Goal: Task Accomplishment & Management: Manage account settings

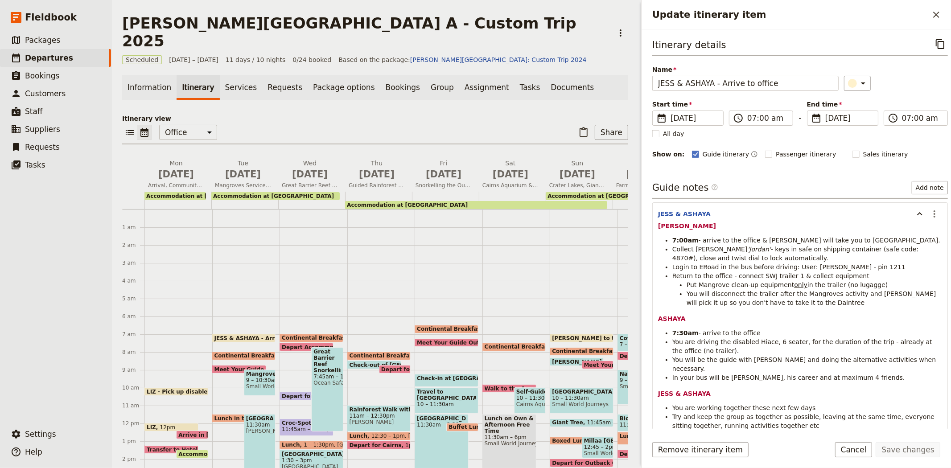
scroll to position [107, 0]
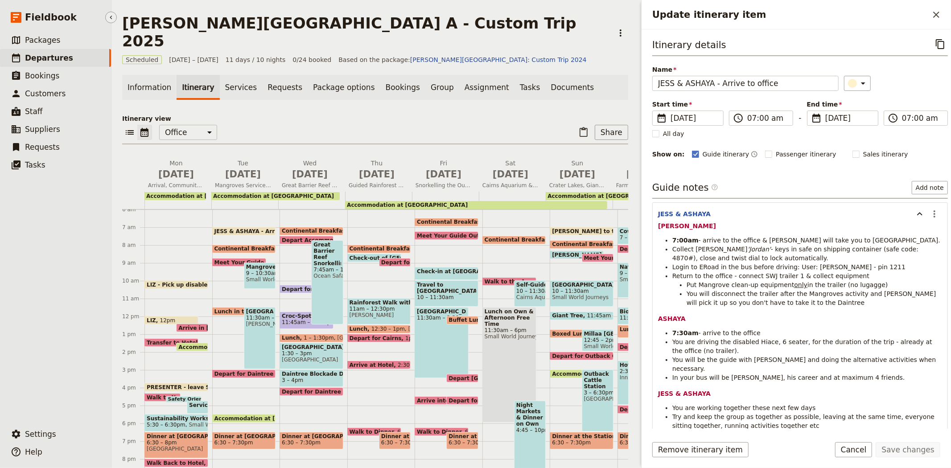
drag, startPoint x: 0, startPoint y: 0, endPoint x: 51, endPoint y: 64, distance: 82.2
click at [51, 64] on link "​ Departures" at bounding box center [55, 58] width 111 height 18
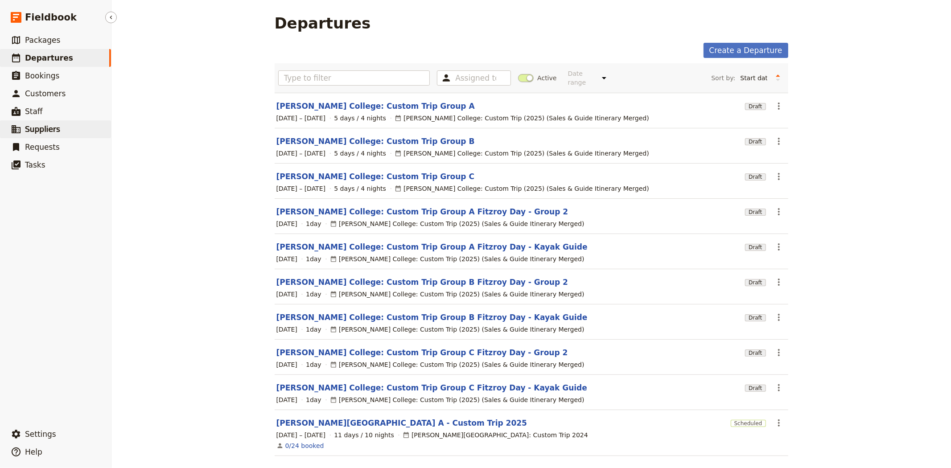
click at [55, 132] on span "Suppliers" at bounding box center [42, 129] width 35 height 9
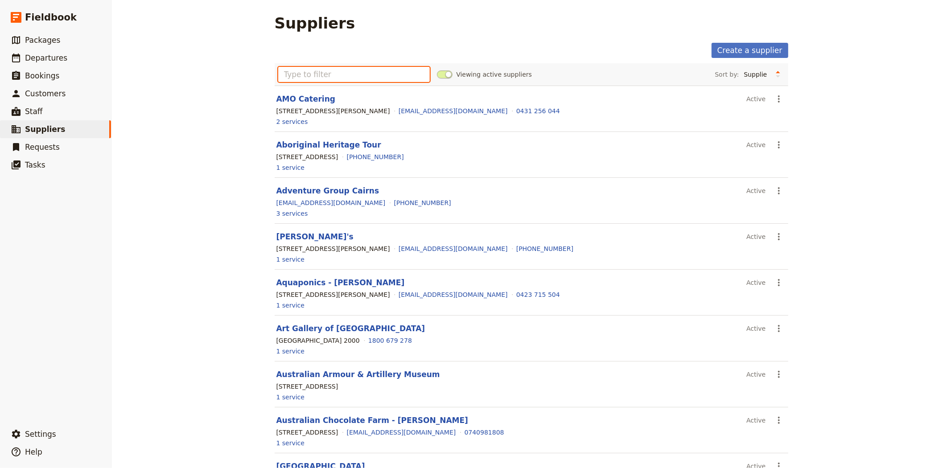
click at [319, 69] on input "text" at bounding box center [354, 74] width 152 height 15
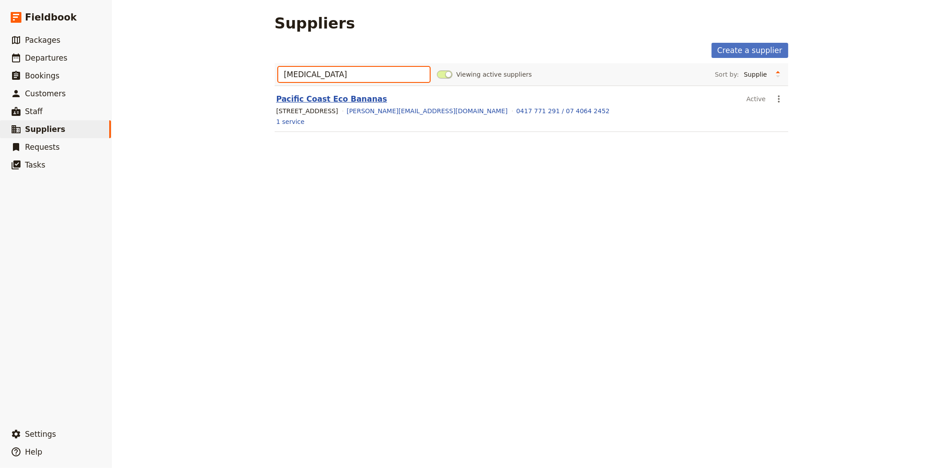
type input "banan"
click at [306, 100] on link "Pacific Coast Eco Bananas" at bounding box center [331, 99] width 111 height 9
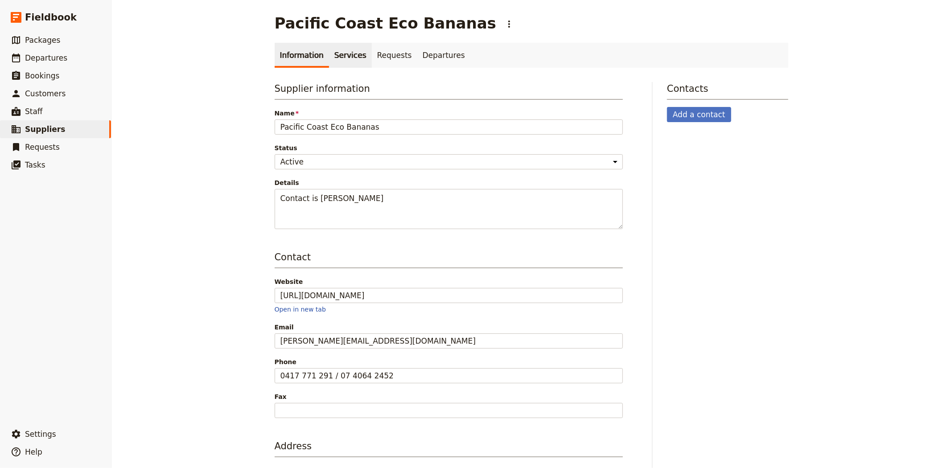
click at [332, 60] on link "Services" at bounding box center [350, 55] width 43 height 25
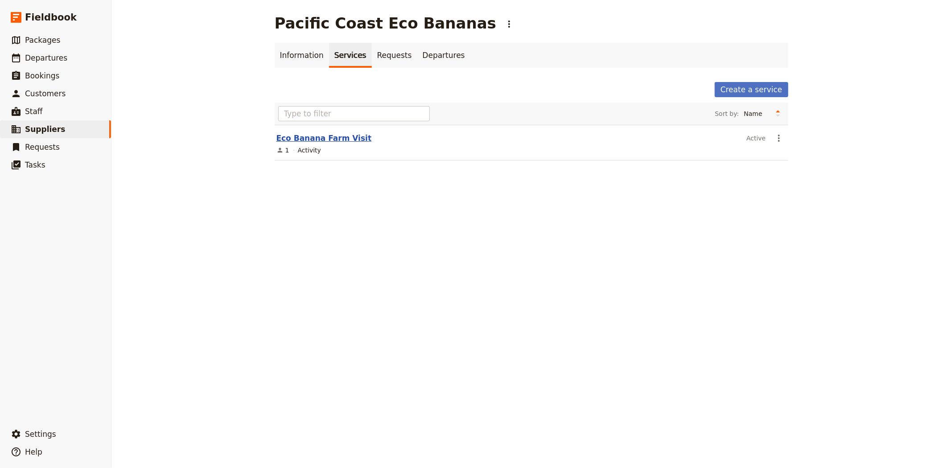
click at [320, 136] on link "Eco Banana Farm Visit" at bounding box center [323, 138] width 95 height 9
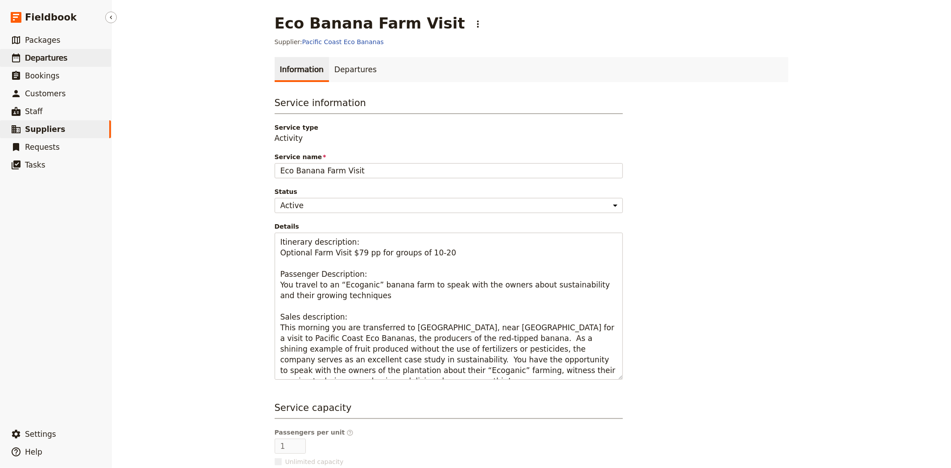
click at [27, 52] on link "​ Departures" at bounding box center [55, 58] width 111 height 18
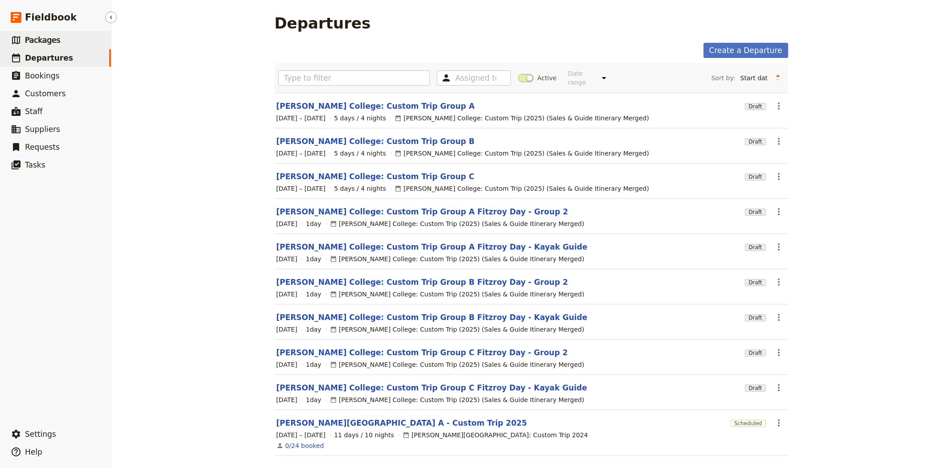
click at [62, 36] on link "​ Packages" at bounding box center [55, 40] width 111 height 18
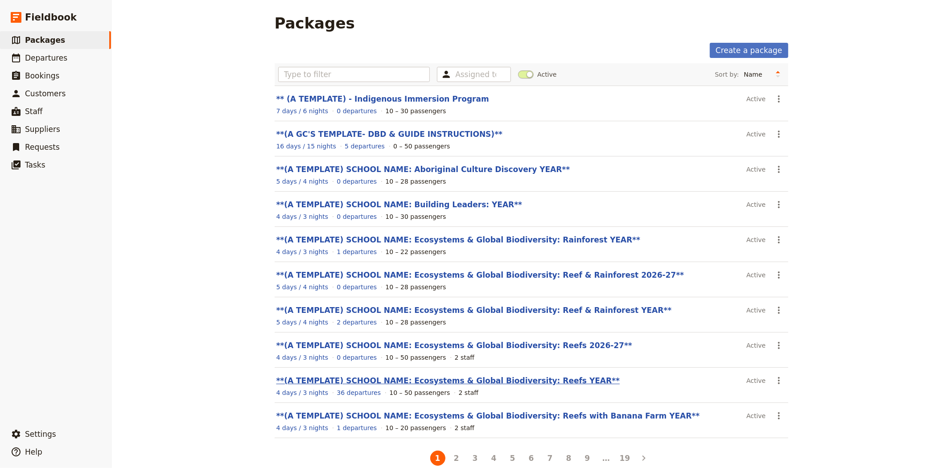
click at [493, 380] on link "**(A TEMPLATE) SCHOOL NAME: Ecosystems & Global Biodiversity: Reefs YEAR**" at bounding box center [448, 380] width 344 height 9
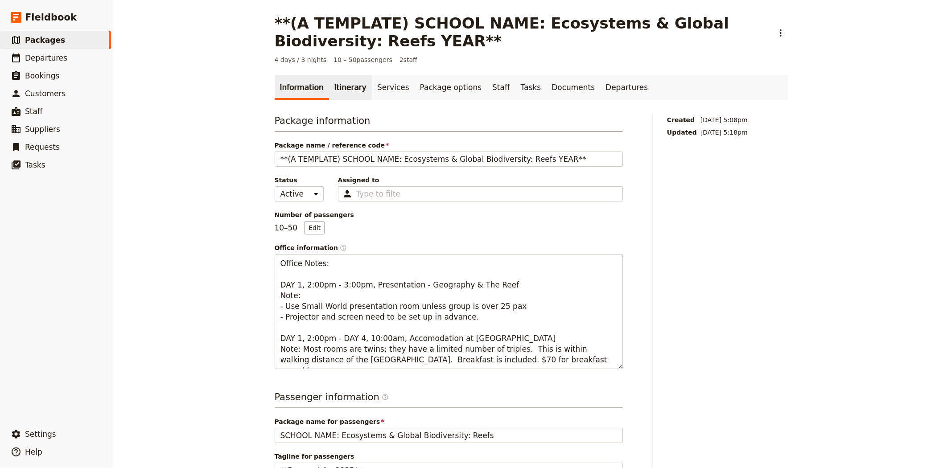
click at [340, 87] on link "Itinerary" at bounding box center [350, 87] width 43 height 25
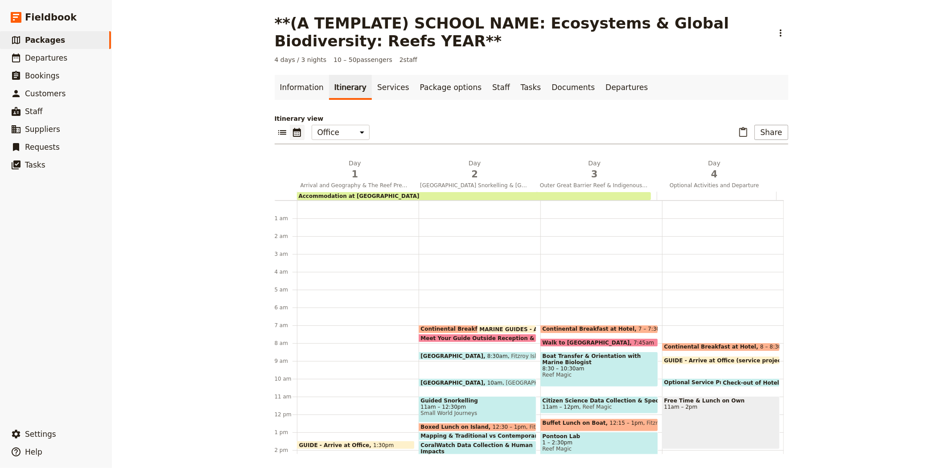
scroll to position [116, 0]
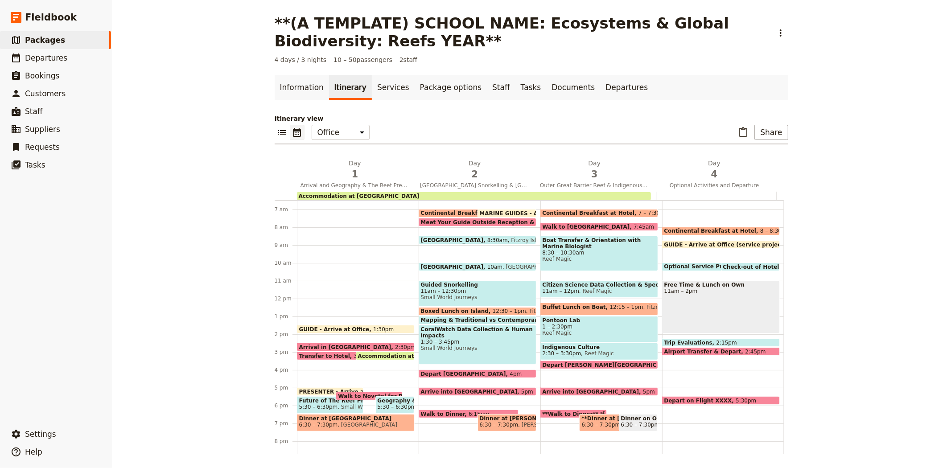
click at [692, 266] on span "Optional Service Project, Eco-Organic Banana Farm or Aboriginal Culture Experie…" at bounding box center [793, 266] width 259 height 6
select select "4"
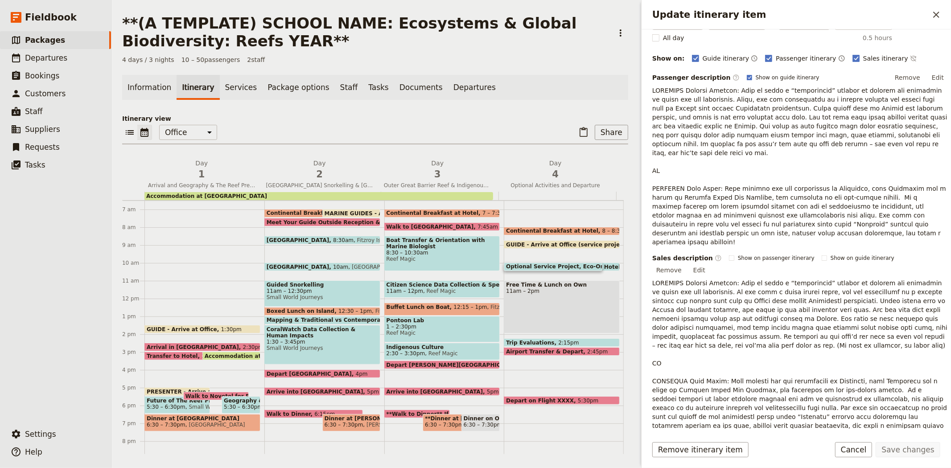
scroll to position [99, 0]
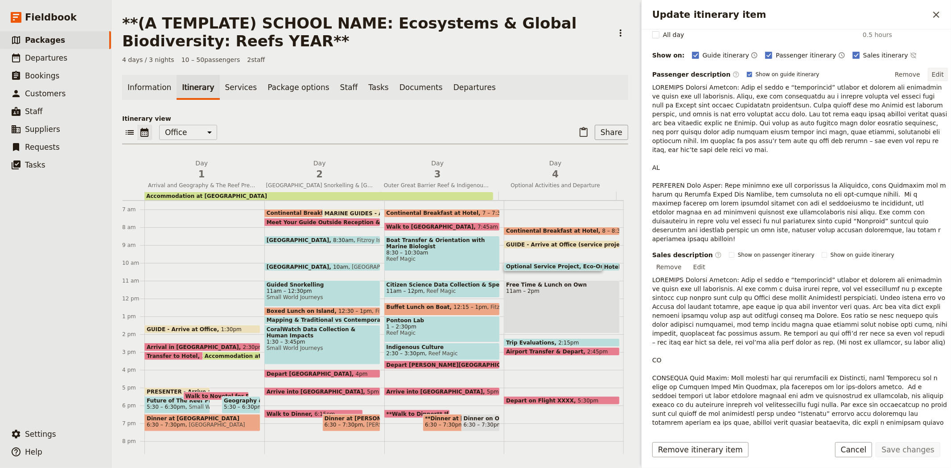
click at [929, 74] on button "Edit" at bounding box center [938, 74] width 20 height 13
click at [933, 70] on button "Edit" at bounding box center [938, 74] width 20 height 13
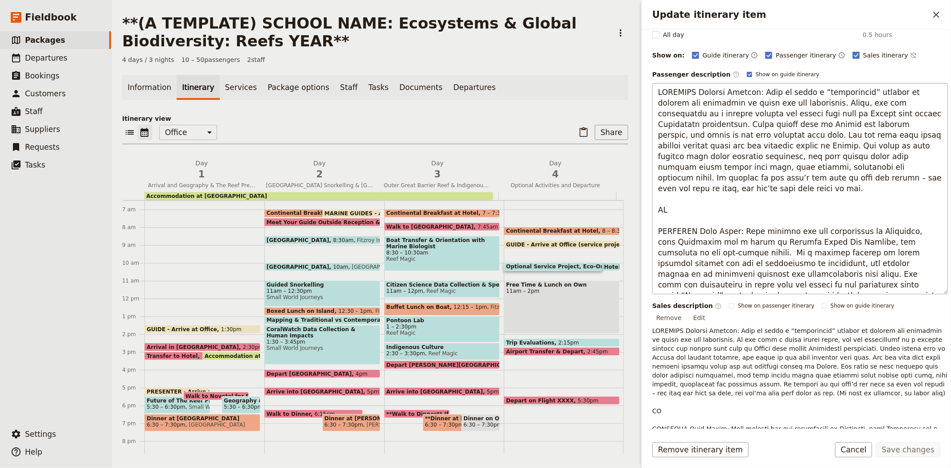
drag, startPoint x: 877, startPoint y: 285, endPoint x: 659, endPoint y: 246, distance: 221.6
click at [659, 246] on textarea "Update itinerary item" at bounding box center [800, 188] width 296 height 211
type textarea "OPTIONAL Service Project: Part of being a “sustainable” tourist is helping the …"
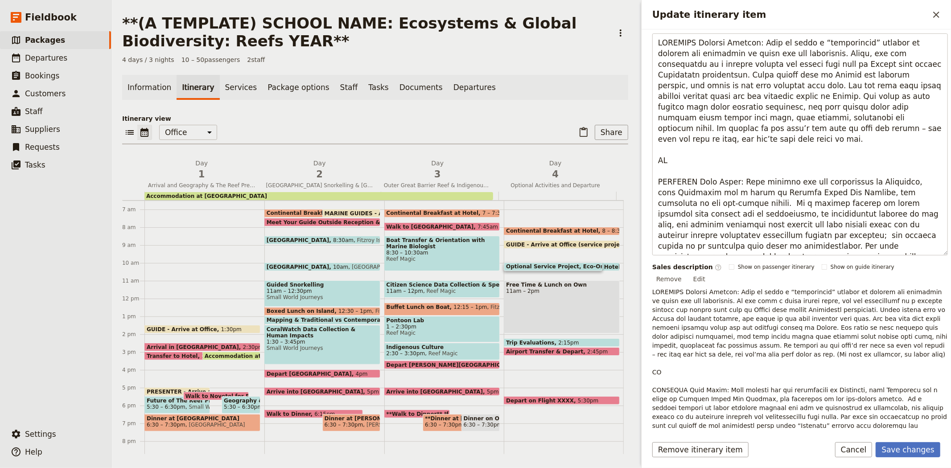
scroll to position [247, 0]
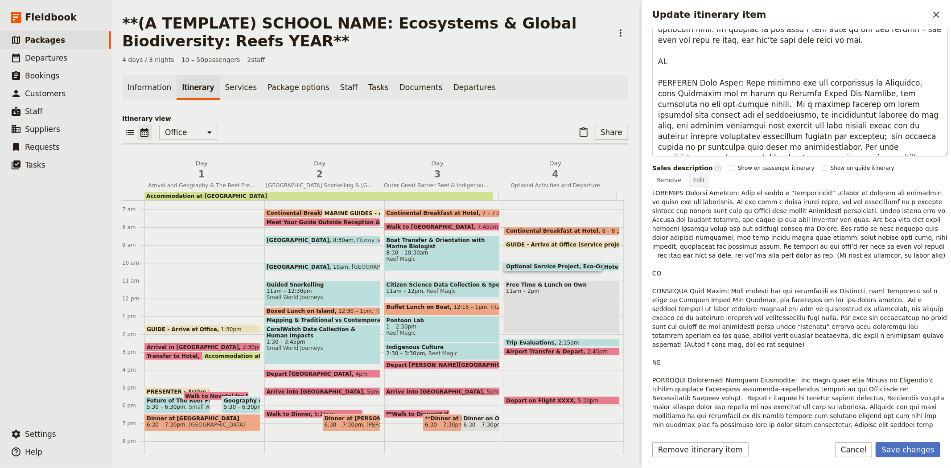
click at [929, 166] on div "Sales description ​ Show on passenger itinerary Show on guide itinerary Remove …" at bounding box center [800, 328] width 296 height 328
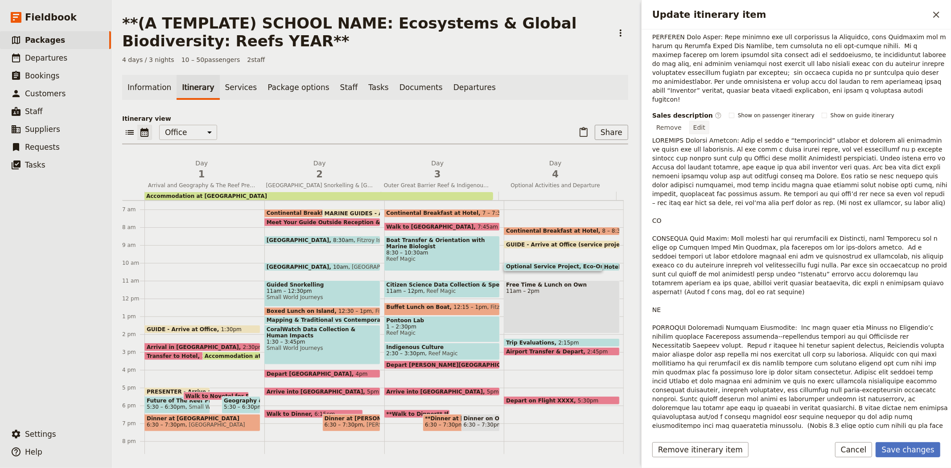
click at [709, 121] on button "Edit" at bounding box center [699, 127] width 20 height 13
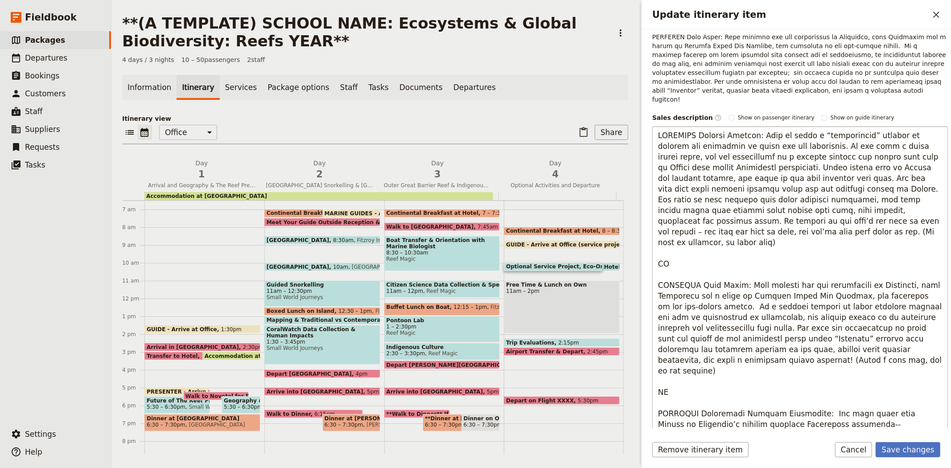
drag, startPoint x: 761, startPoint y: 332, endPoint x: 742, endPoint y: 303, distance: 35.0
click at [742, 303] on textarea "Update itinerary item" at bounding box center [800, 290] width 296 height 329
click at [812, 296] on textarea "Update itinerary item" at bounding box center [800, 290] width 296 height 329
drag, startPoint x: 907, startPoint y: 318, endPoint x: 689, endPoint y: 281, distance: 221.2
click at [689, 281] on textarea "Update itinerary item" at bounding box center [800, 290] width 296 height 329
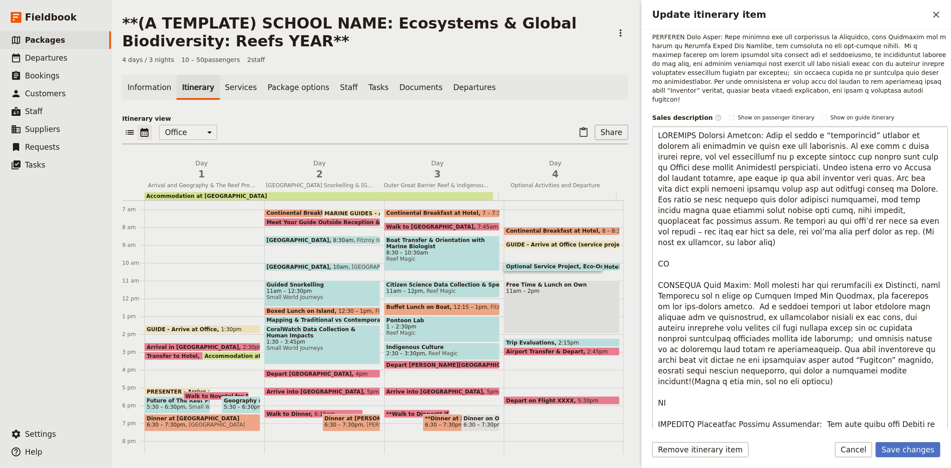
click at [689, 281] on textarea "Update itinerary item" at bounding box center [800, 290] width 296 height 329
type textarea "OPTIONAL Service Project: Part of being a “sustainable” tourist is helping the …"
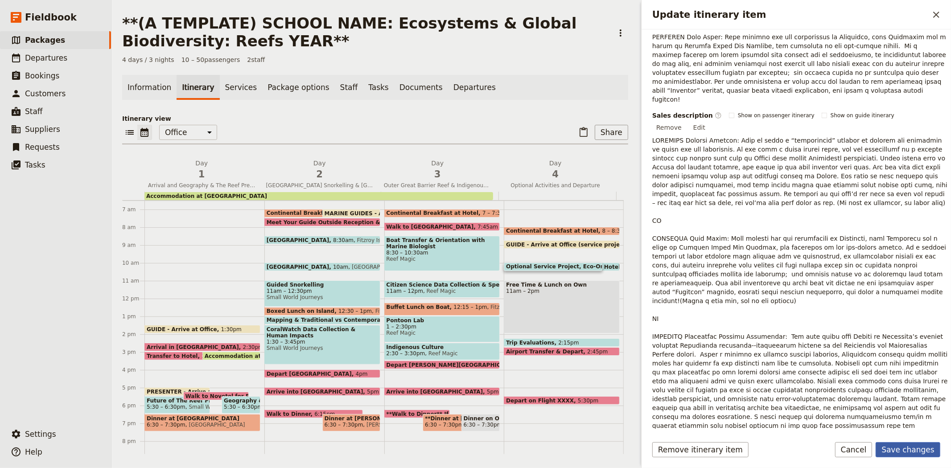
click at [930, 445] on button "Save changes" at bounding box center [908, 449] width 65 height 15
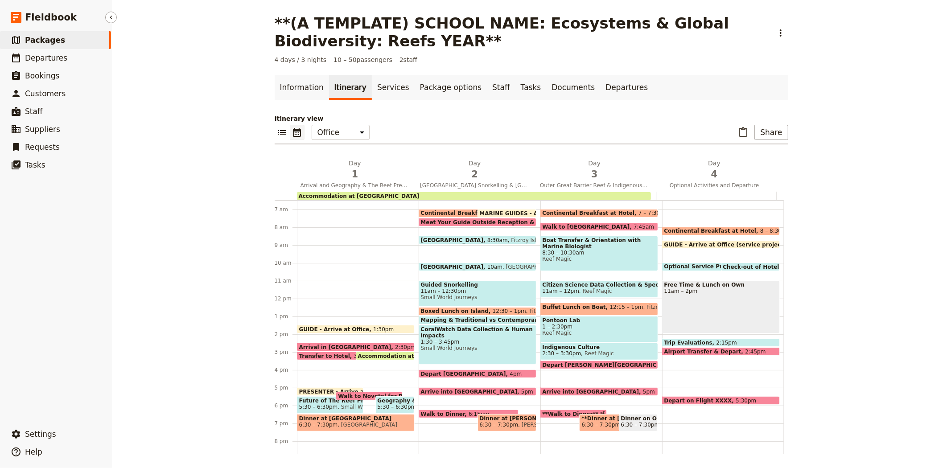
click at [60, 33] on link "​ Packages" at bounding box center [55, 40] width 111 height 18
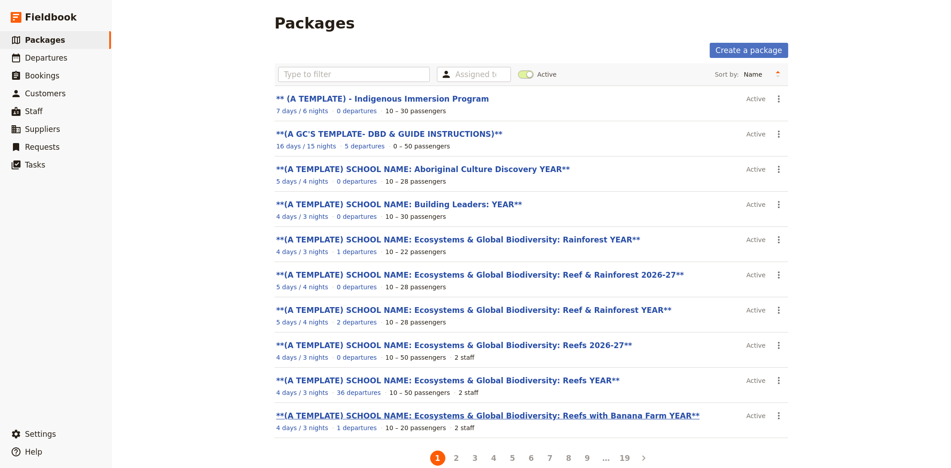
click at [547, 420] on link "**(A TEMPLATE) SCHOOL NAME: Ecosystems & Global Biodiversity: Reefs with Banana…" at bounding box center [487, 415] width 423 height 9
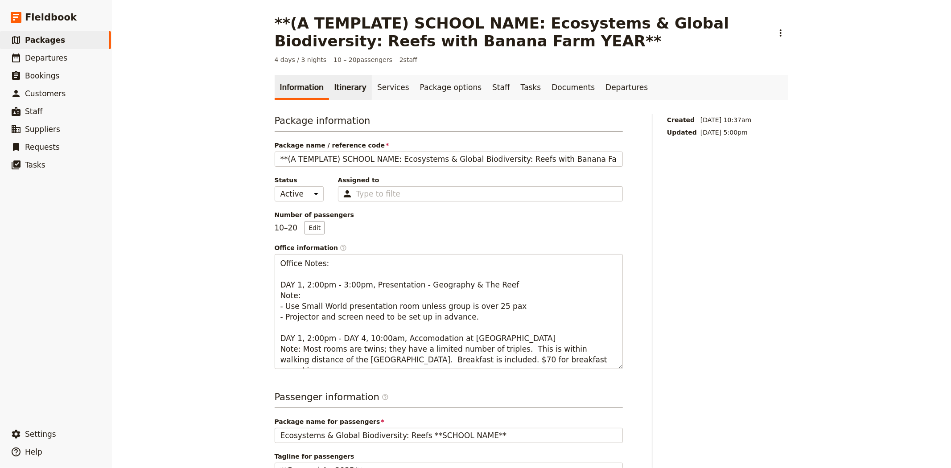
click at [349, 90] on link "Itinerary" at bounding box center [350, 87] width 43 height 25
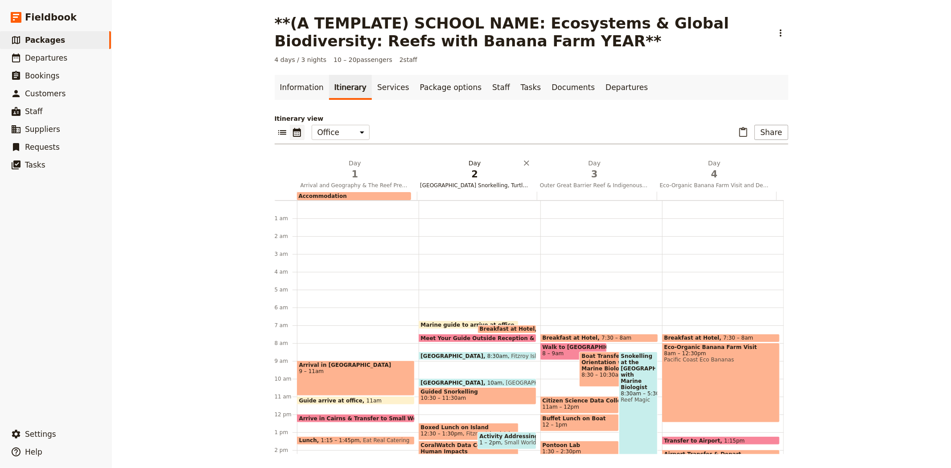
scroll to position [111, 0]
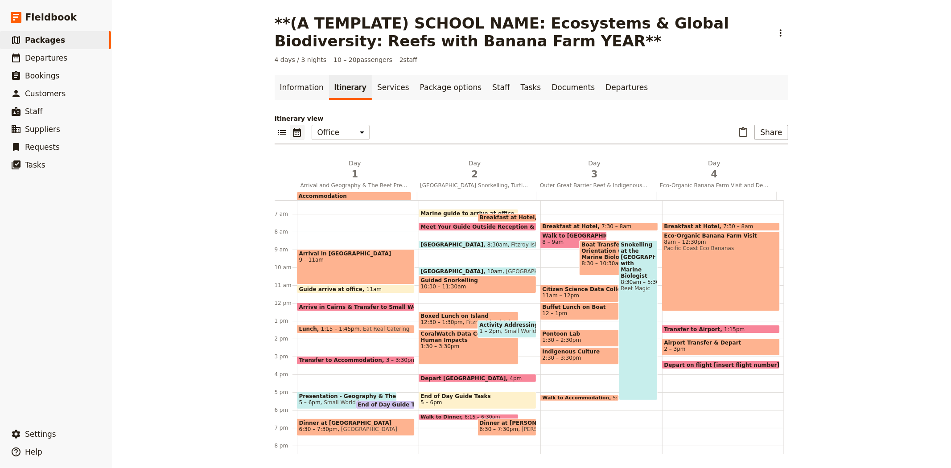
click at [698, 288] on div "Eco-Organic Banana Farm Visit 8am – 12:30pm Pacific Coast Eco Bananas" at bounding box center [721, 271] width 118 height 80
select select "4"
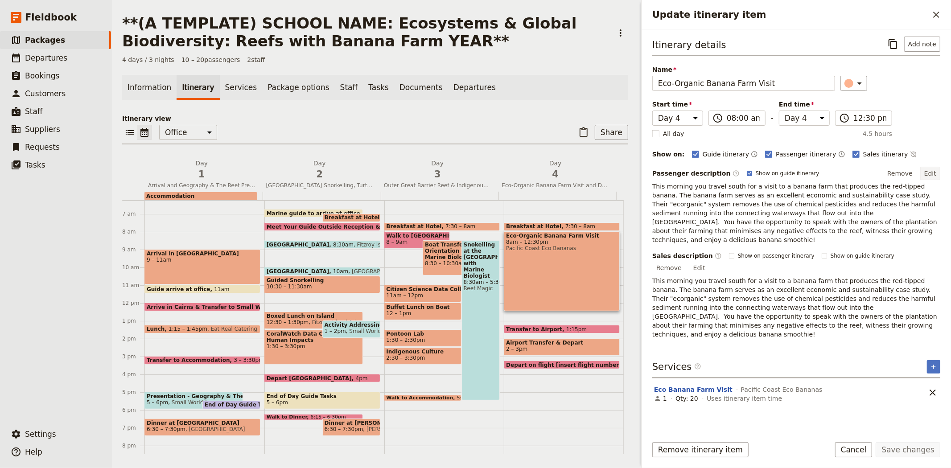
click at [925, 173] on button "Edit" at bounding box center [930, 173] width 20 height 13
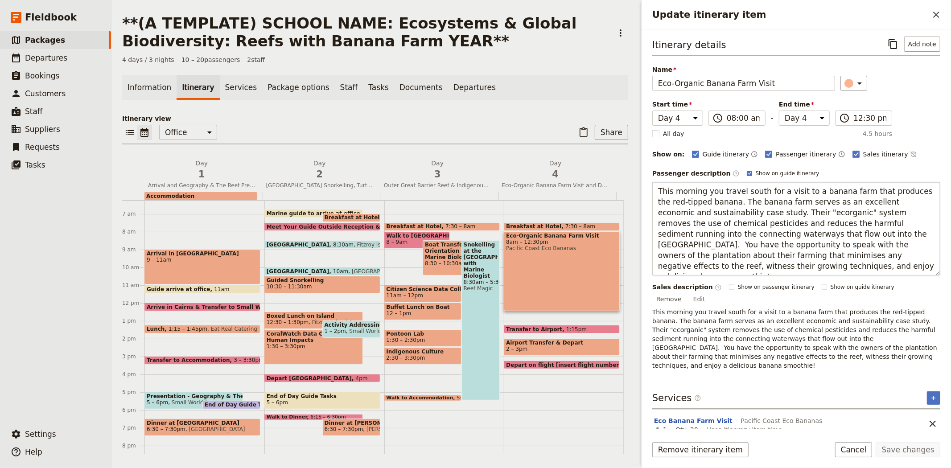
drag, startPoint x: 759, startPoint y: 267, endPoint x: 744, endPoint y: 213, distance: 56.5
click at [744, 213] on textarea "This morning you travel south for a visit to a banana farm that produces the re…" at bounding box center [796, 229] width 288 height 94
type textarea "This morning you travel south for a visit to a banana farm that produces the re…"
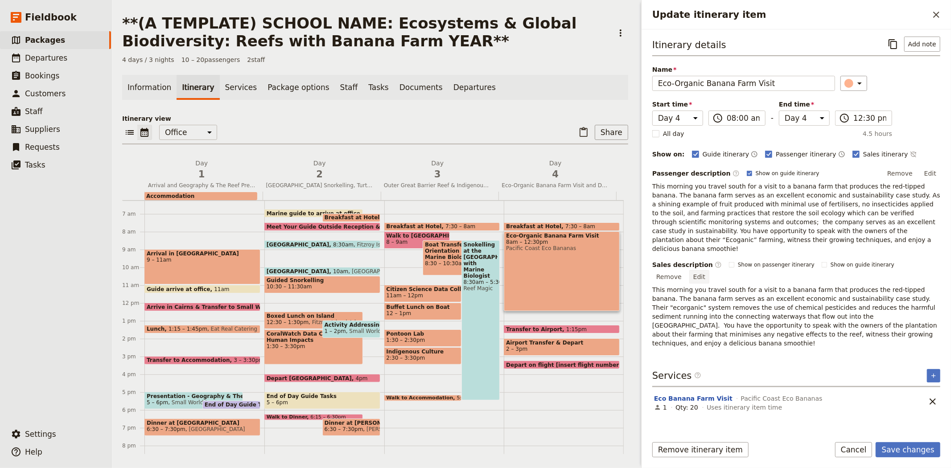
click at [928, 300] on div "Sales description ​ Show on passenger itinerary Show on guide itinerary Remove …" at bounding box center [796, 303] width 288 height 87
click at [709, 270] on button "Edit" at bounding box center [699, 276] width 20 height 13
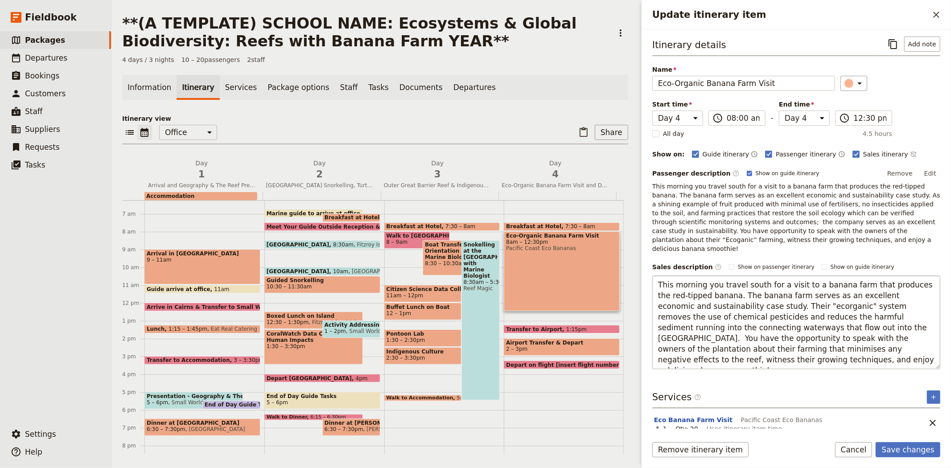
drag, startPoint x: 768, startPoint y: 356, endPoint x: 744, endPoint y: 296, distance: 65.0
click at [744, 296] on textarea "This morning you travel south for a visit to a banana farm that produces the re…" at bounding box center [796, 322] width 288 height 94
type textarea "This morning you travel south for a visit to a banana farm that produces the re…"
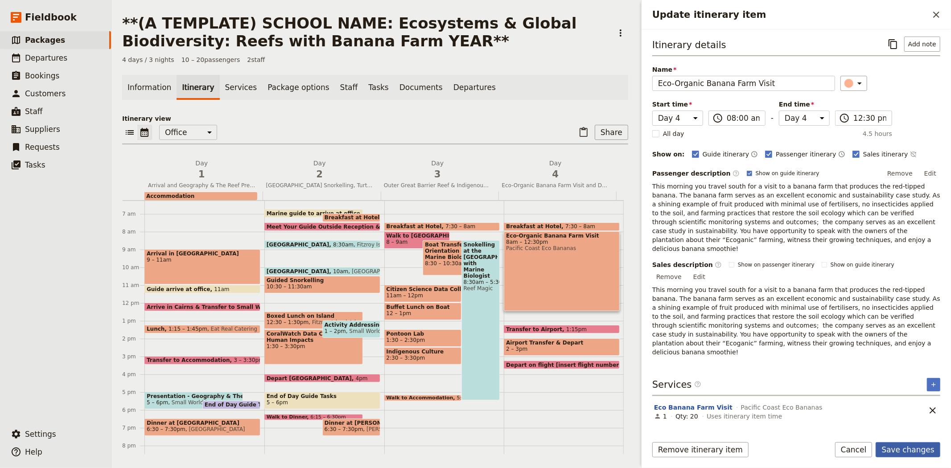
click at [927, 454] on button "Save changes" at bounding box center [908, 449] width 65 height 15
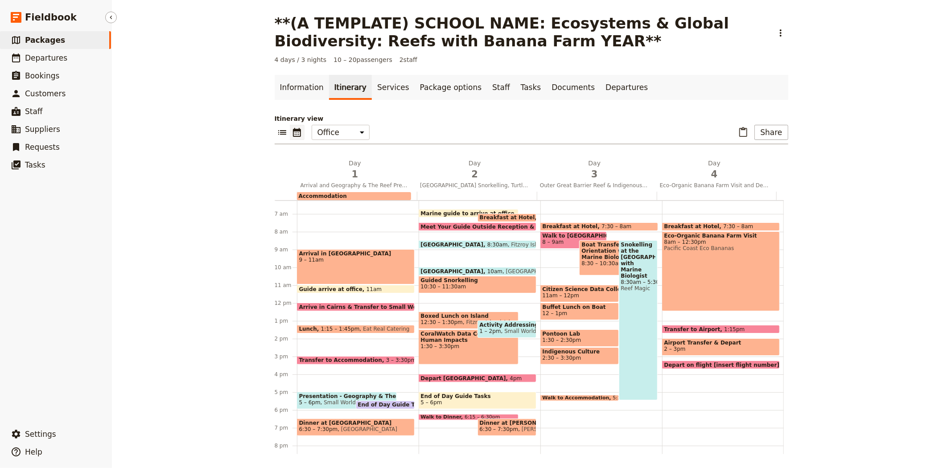
click at [34, 41] on span "Packages" at bounding box center [45, 40] width 40 height 9
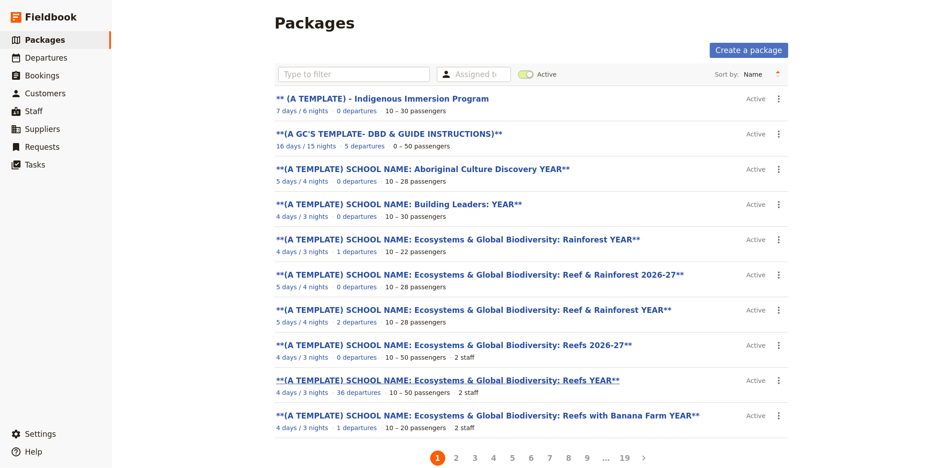
click at [507, 379] on link "**(A TEMPLATE) SCHOOL NAME: Ecosystems & Global Biodiversity: Reefs YEAR**" at bounding box center [448, 380] width 344 height 9
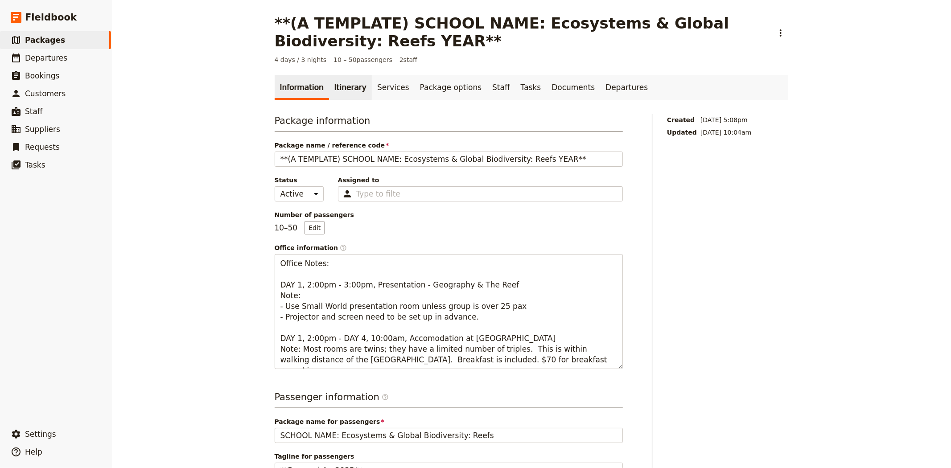
click at [334, 82] on link "Itinerary" at bounding box center [350, 87] width 43 height 25
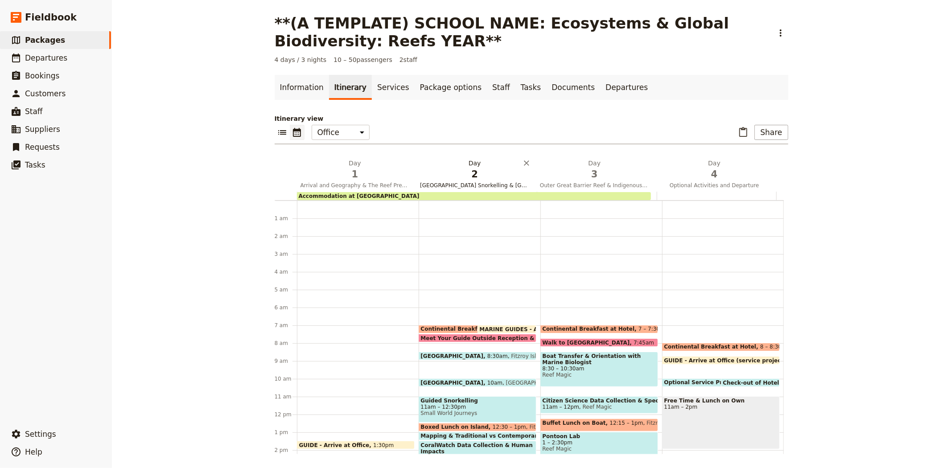
scroll to position [116, 0]
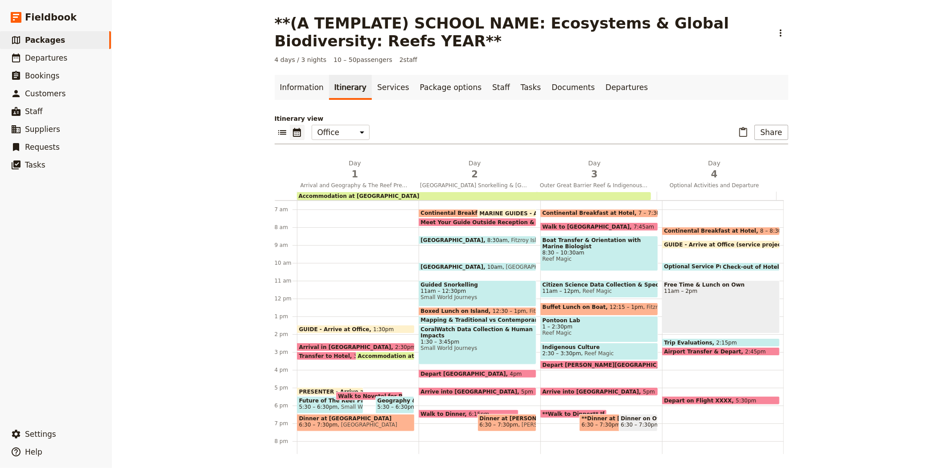
click at [698, 265] on span "Optional Service Project, Eco-Organic Banana Farm or Aboriginal Culture Experie…" at bounding box center [793, 266] width 259 height 6
select select "4"
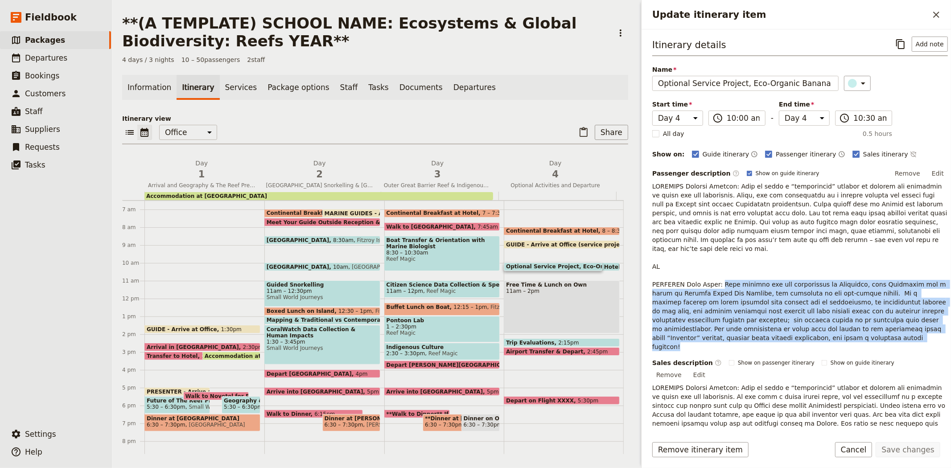
drag, startPoint x: 705, startPoint y: 330, endPoint x: 714, endPoint y: 272, distance: 58.6
click at [714, 272] on p "Update itinerary item" at bounding box center [800, 266] width 296 height 169
copy p "This morning you are transferred to Mourilyan, near Innisfail for a visit to Pa…"
click at [48, 36] on span "Packages" at bounding box center [45, 40] width 40 height 9
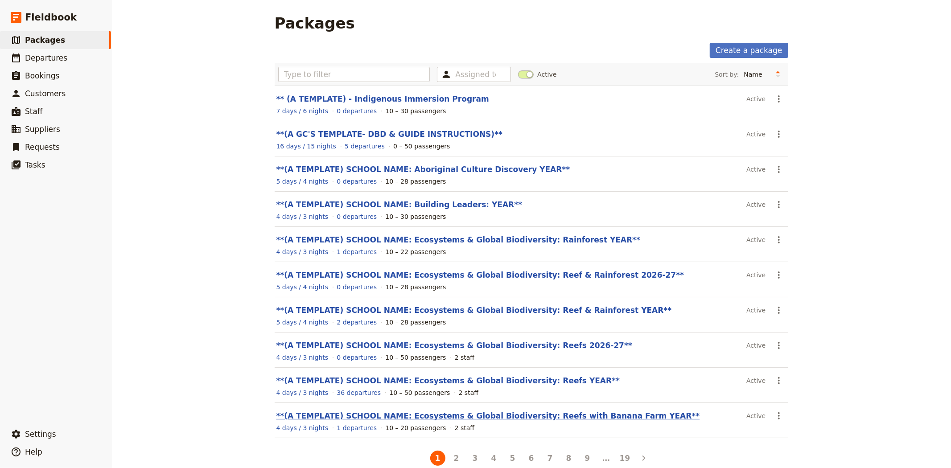
click at [513, 420] on link "**(A TEMPLATE) SCHOOL NAME: Ecosystems & Global Biodiversity: Reefs with Banana…" at bounding box center [487, 415] width 423 height 9
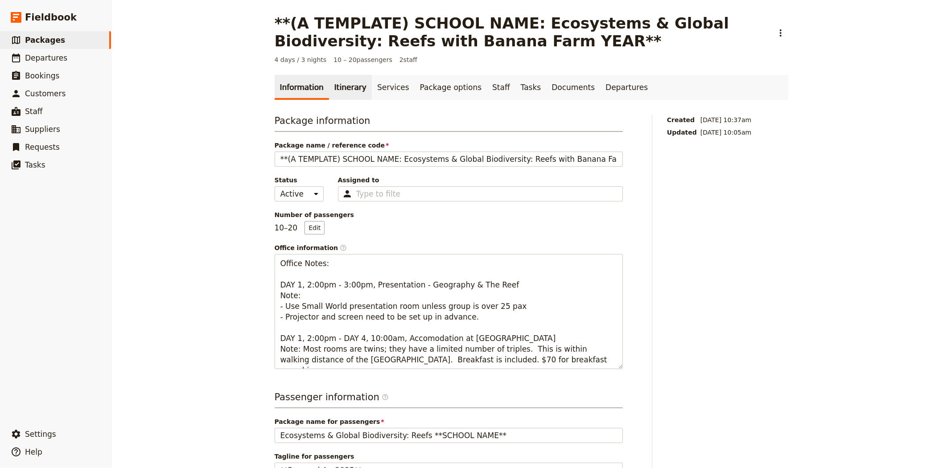
click at [335, 99] on link "Itinerary" at bounding box center [350, 87] width 43 height 25
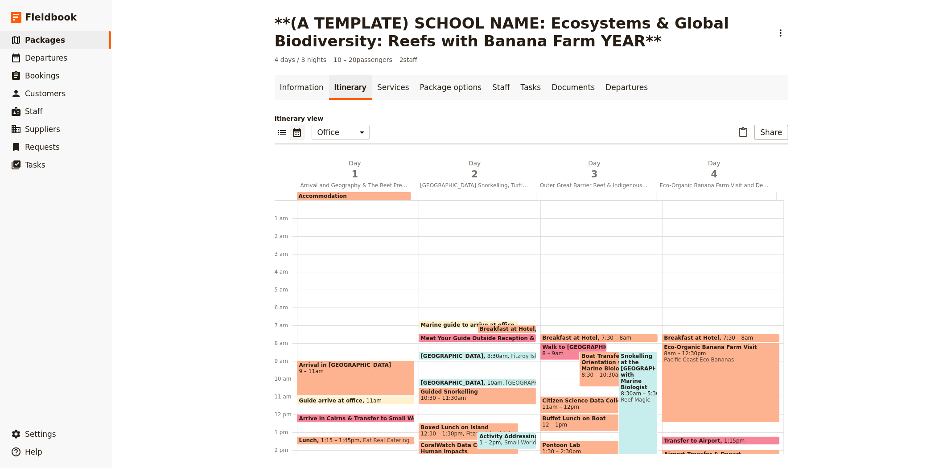
scroll to position [111, 0]
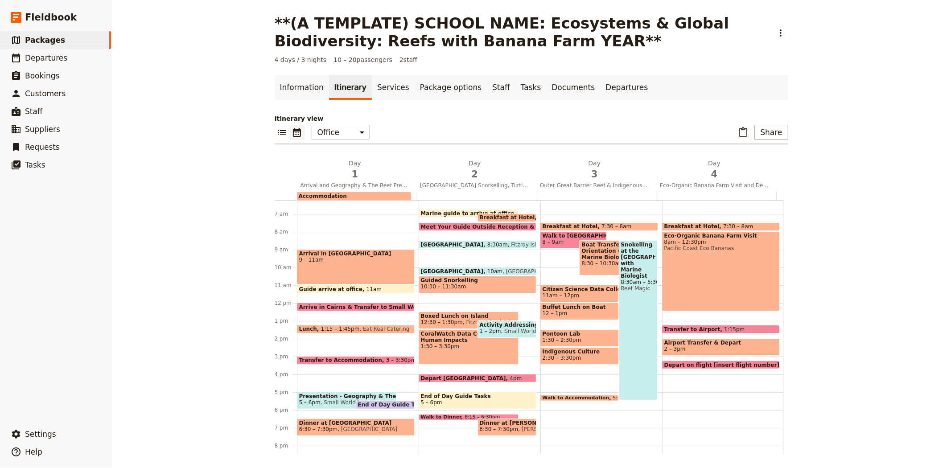
click at [706, 270] on div "Eco-Organic Banana Farm Visit 8am – 12:30pm Pacific Coast Eco Bananas" at bounding box center [721, 271] width 118 height 80
select select "4"
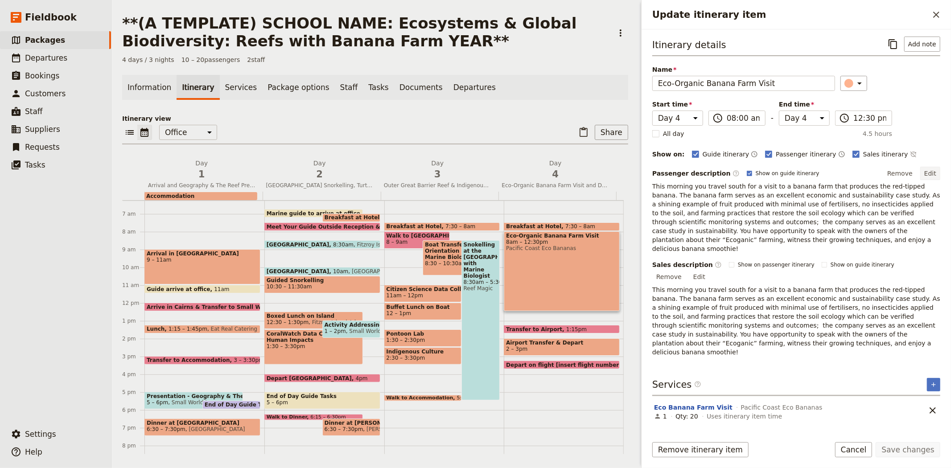
click at [931, 170] on button "Edit" at bounding box center [930, 173] width 20 height 13
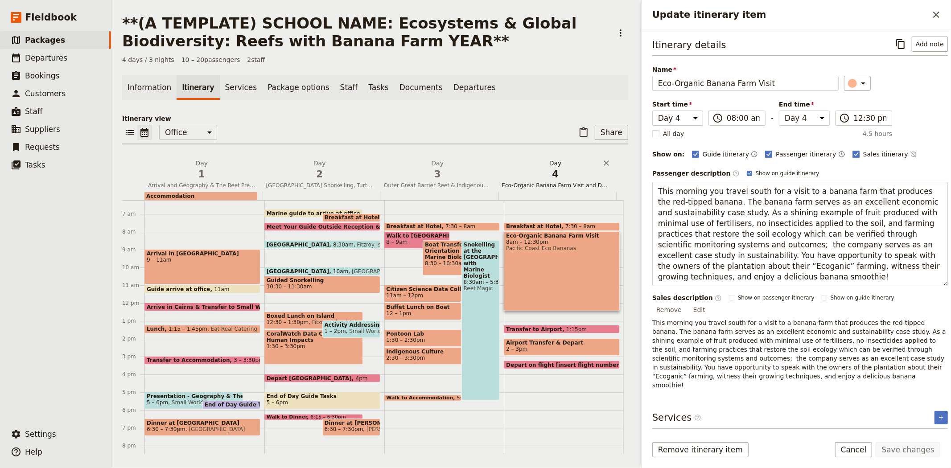
drag, startPoint x: 731, startPoint y: 284, endPoint x: 593, endPoint y: 175, distance: 175.6
click at [593, 175] on div "**(A TEMPLATE) SCHOOL NAME: Ecosystems & Global Biodiversity: Reefs with Banana…" at bounding box center [530, 234] width 839 height 468
type textarea "This morning you are transferred to Mourilyan, near Innisfail for a visit to Pa…"
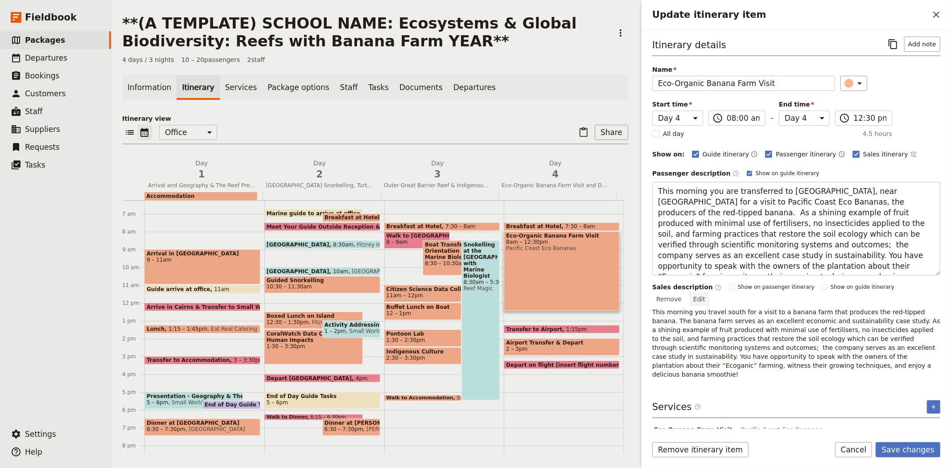
click at [929, 286] on div "Sales description ​ Show on passenger itinerary Show on guide itinerary Remove …" at bounding box center [796, 331] width 288 height 96
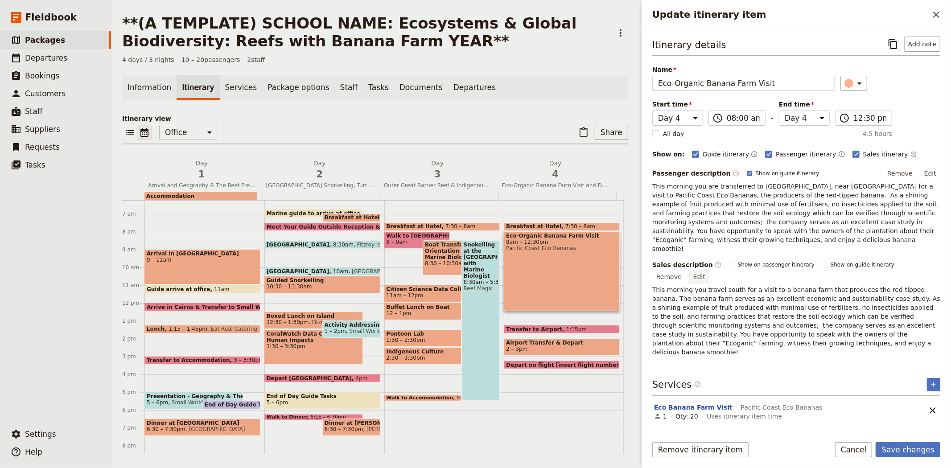
click at [709, 270] on button "Edit" at bounding box center [699, 276] width 20 height 13
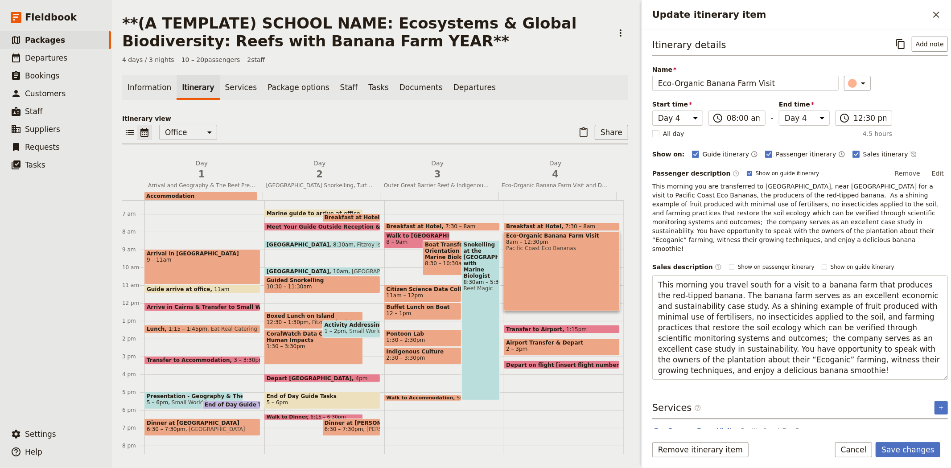
drag, startPoint x: 718, startPoint y: 349, endPoint x: 630, endPoint y: 271, distance: 117.1
click at [630, 271] on div "**(A TEMPLATE) SCHOOL NAME: Ecosystems & Global Biodiversity: Reefs with Banana…" at bounding box center [530, 234] width 839 height 468
type textarea "This morning you are transferred to Mourilyan, near Innisfail for a visit to Pa…"
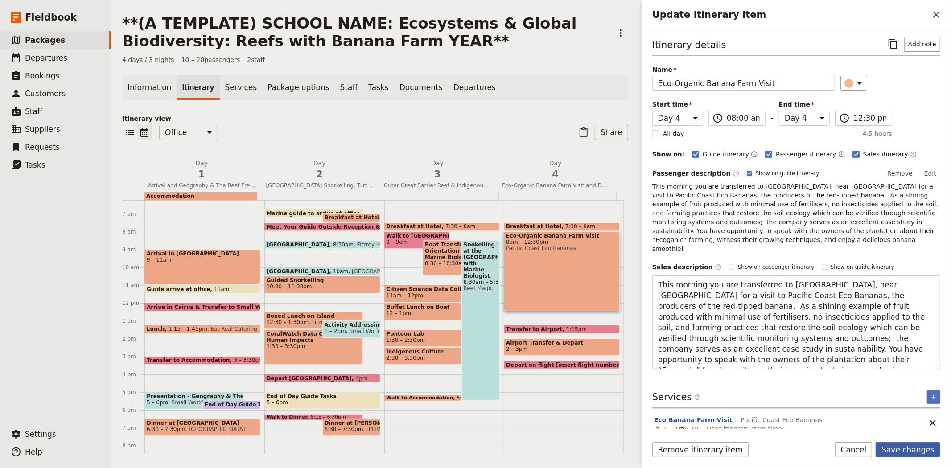
click at [924, 444] on button "Save changes" at bounding box center [908, 449] width 65 height 15
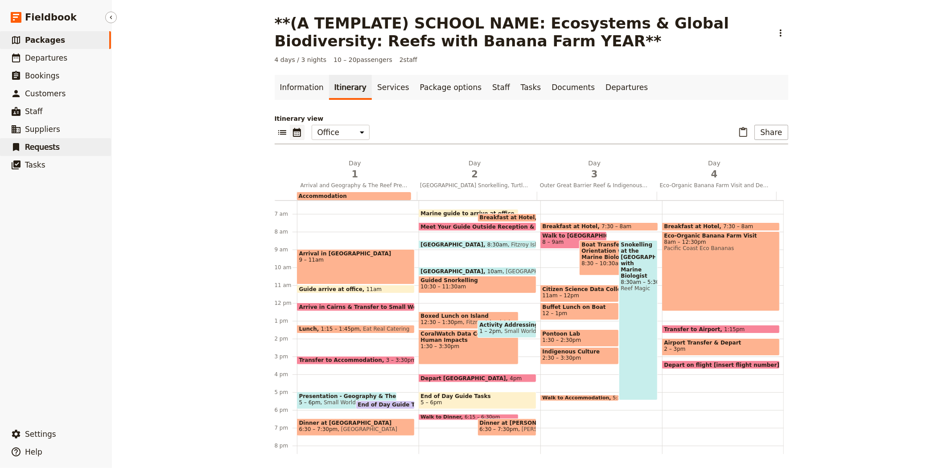
click at [63, 140] on link "​ Requests" at bounding box center [55, 147] width 111 height 18
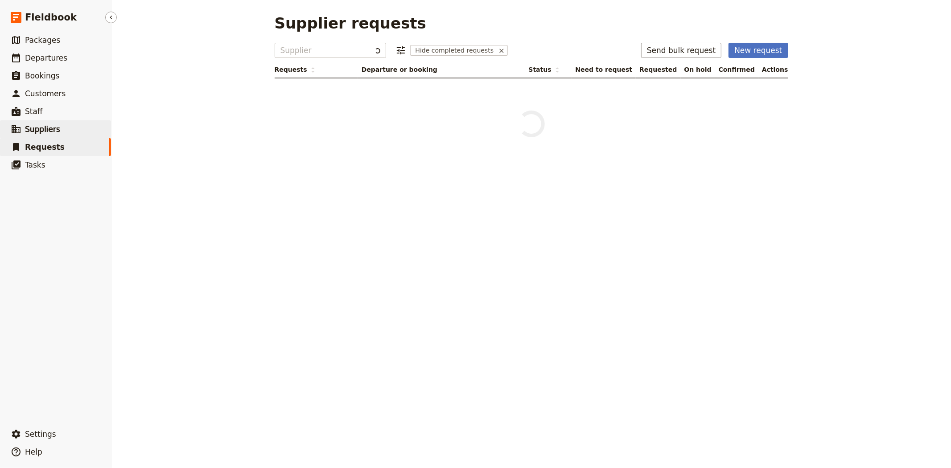
click at [56, 132] on link "​ Suppliers" at bounding box center [55, 129] width 111 height 18
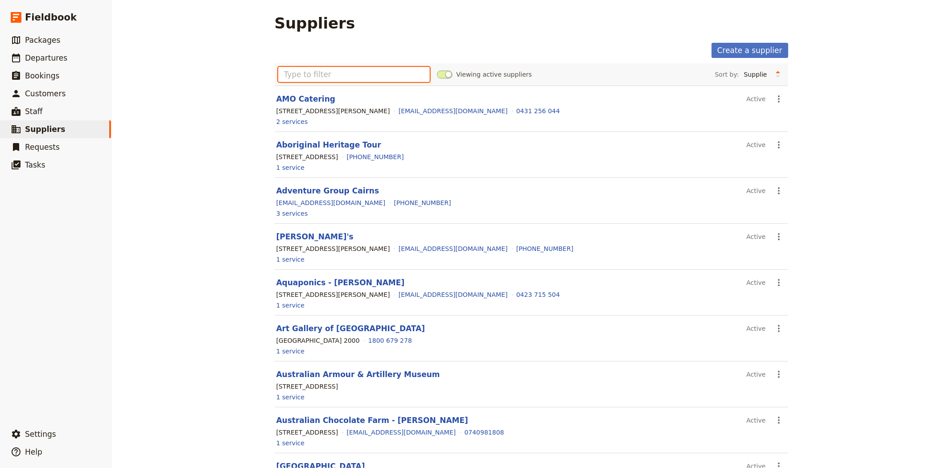
click at [379, 69] on input "text" at bounding box center [354, 74] width 152 height 15
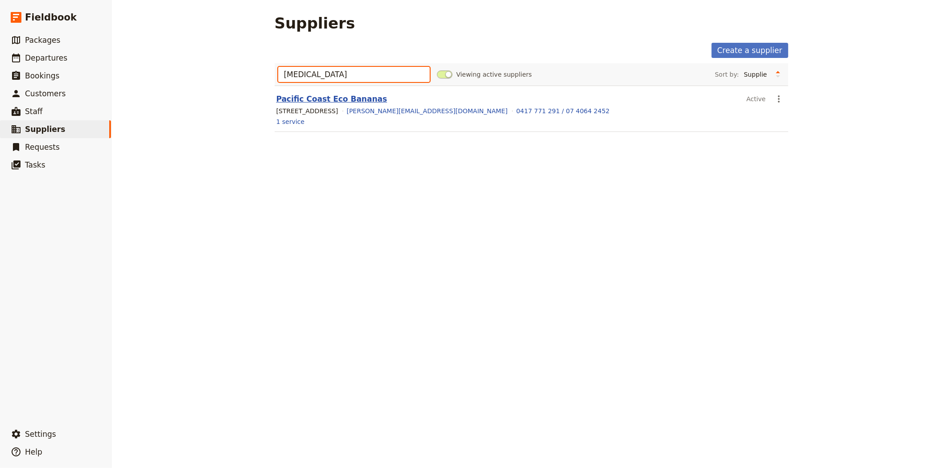
type input "banan"
click at [353, 97] on link "Pacific Coast Eco Bananas" at bounding box center [331, 99] width 111 height 9
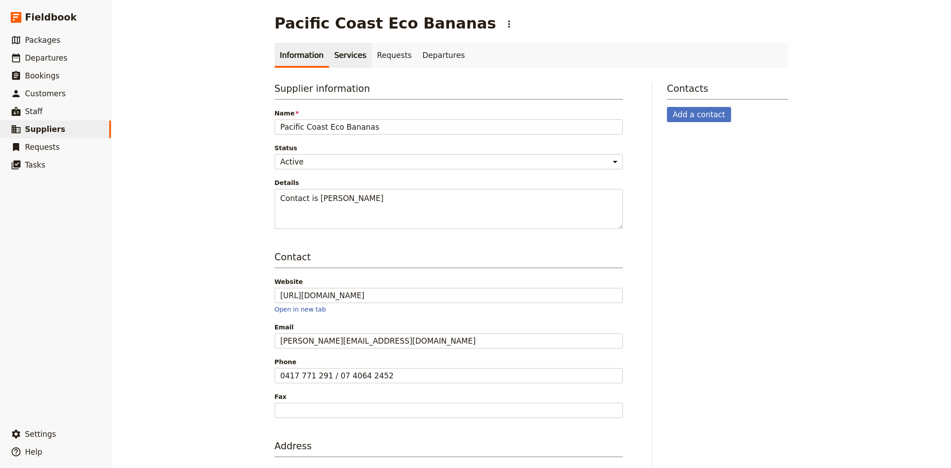
click at [335, 55] on link "Services" at bounding box center [350, 55] width 43 height 25
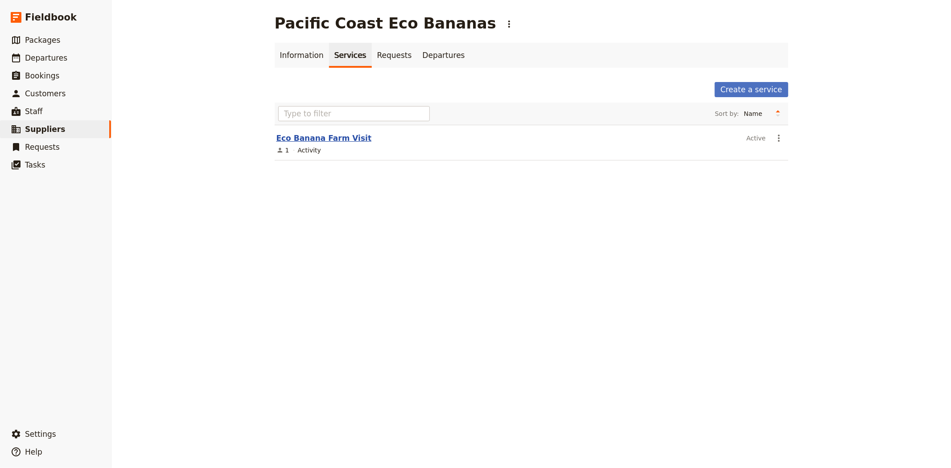
click at [326, 138] on link "Eco Banana Farm Visit" at bounding box center [323, 138] width 95 height 9
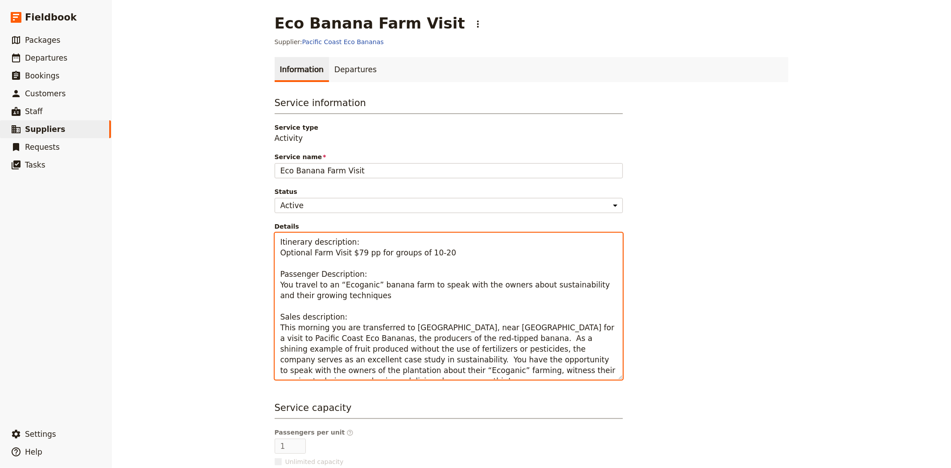
drag, startPoint x: 484, startPoint y: 372, endPoint x: 265, endPoint y: 330, distance: 223.2
click at [265, 330] on main "Eco Banana Farm Visit ​ Supplier: Pacific Coast Eco Bananas Information Departu…" at bounding box center [531, 309] width 535 height 619
paste textarea "minimal use of fertilisers, no insecticides applied to the soil, and farming pr…"
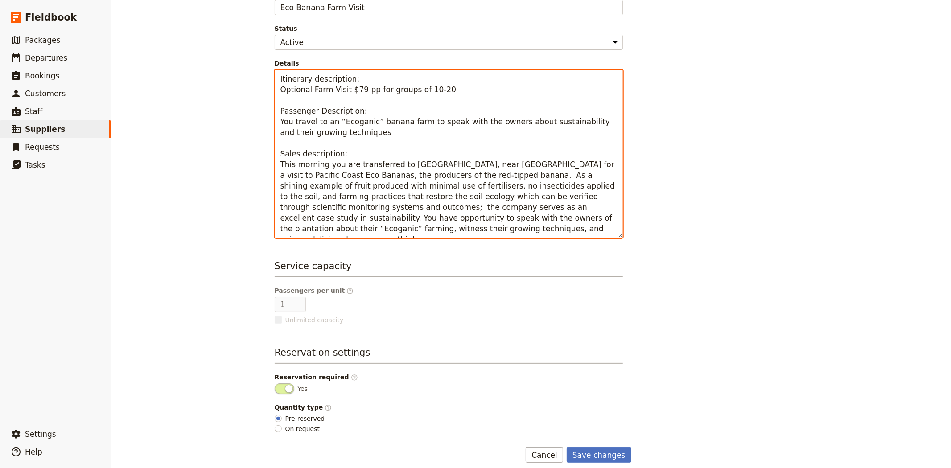
scroll to position [171, 0]
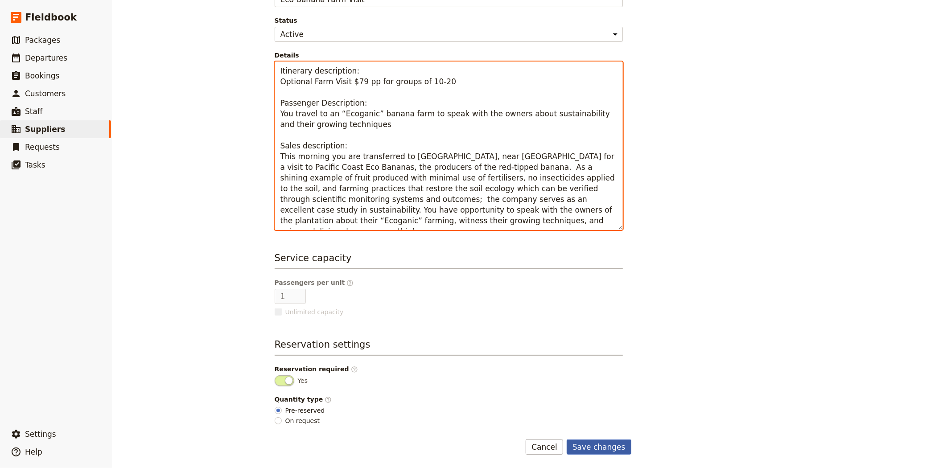
type textarea "Itinerary description: Optional Farm Visit $79 pp for groups of 10-20 Passenger…"
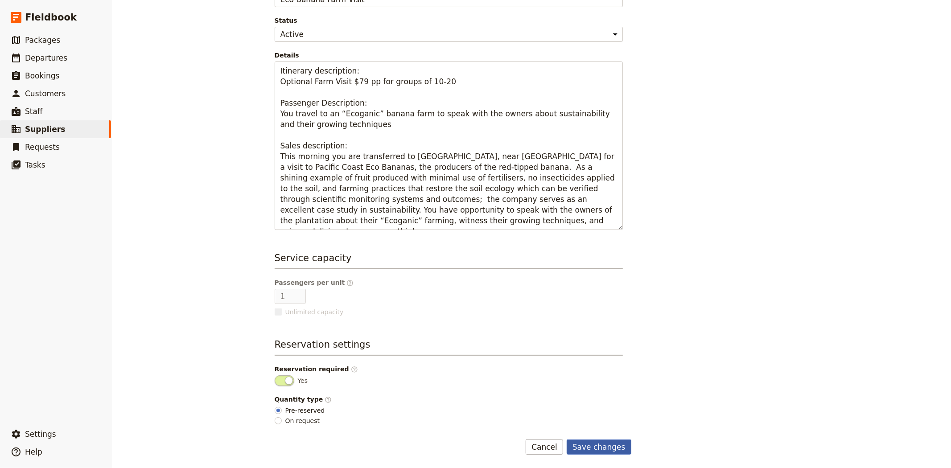
click at [597, 443] on button "Save changes" at bounding box center [599, 447] width 65 height 15
click at [38, 61] on span "Departures" at bounding box center [46, 57] width 42 height 9
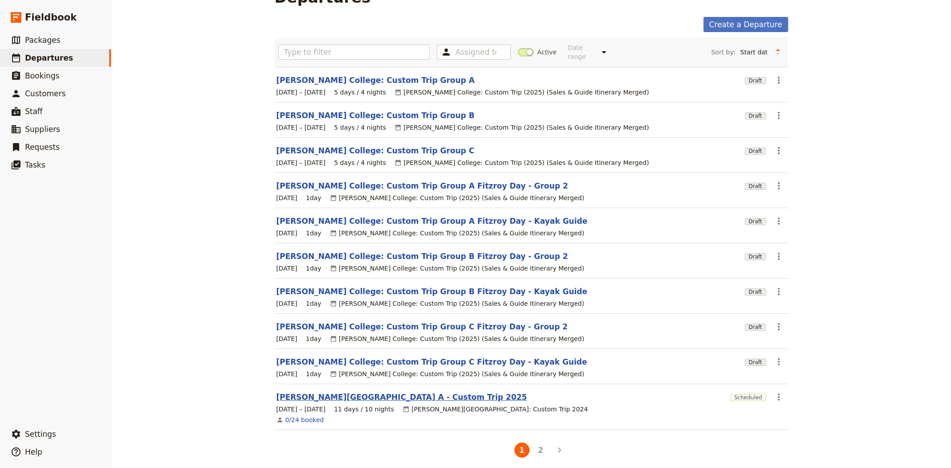
click at [384, 392] on link "Albert Park College A - Custom Trip 2025" at bounding box center [401, 397] width 251 height 11
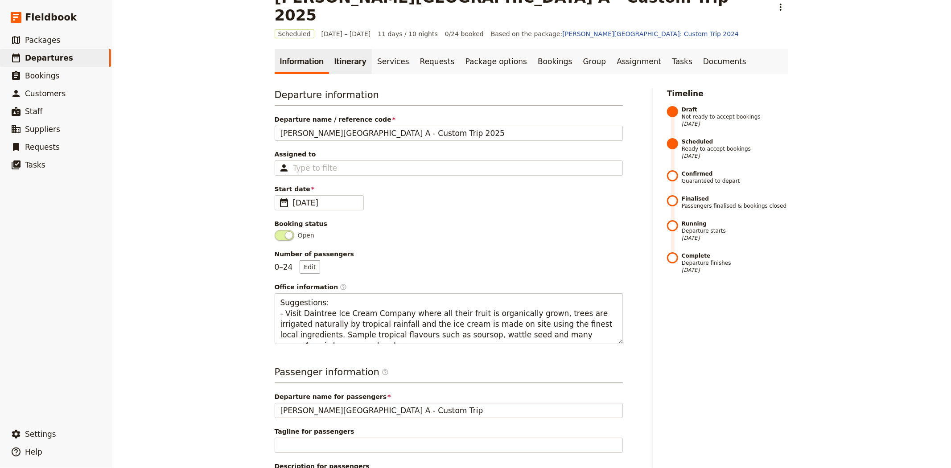
click at [338, 49] on link "Itinerary" at bounding box center [350, 61] width 43 height 25
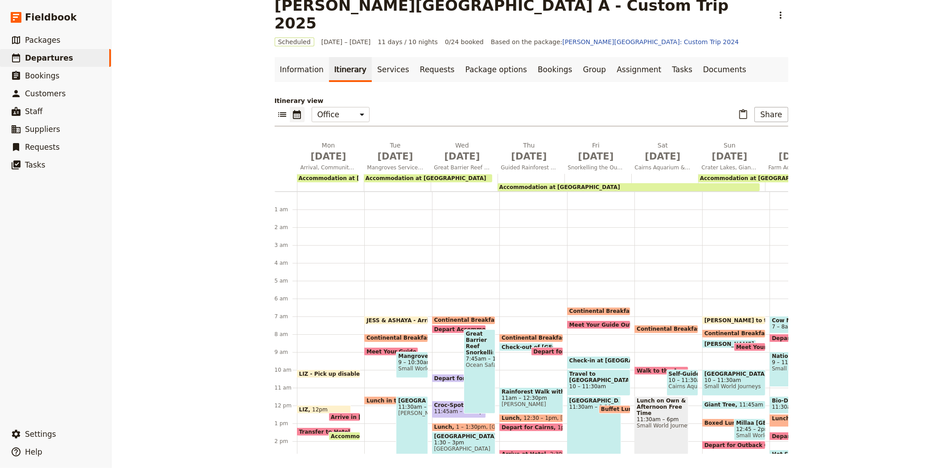
scroll to position [107, 0]
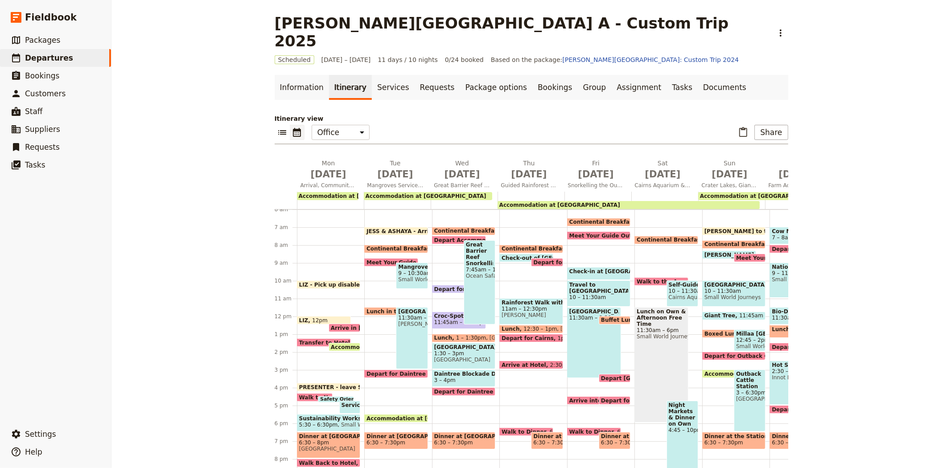
click at [593, 268] on span "Check-in at Port Douglas Marina & Board Vessel" at bounding box center [669, 271] width 200 height 6
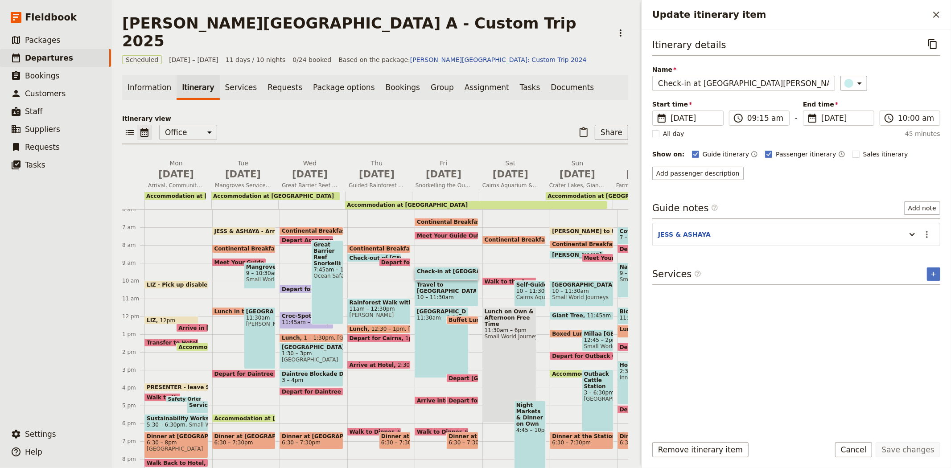
click at [457, 294] on span "10 – 11:30am" at bounding box center [446, 297] width 59 height 6
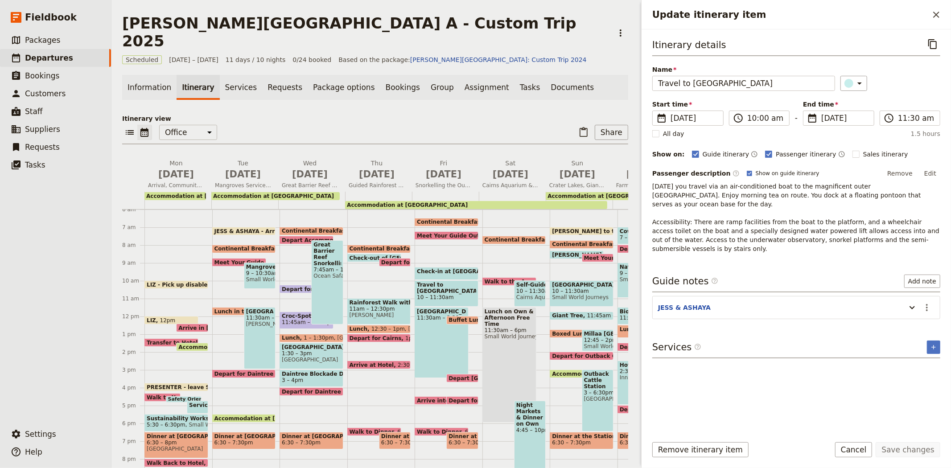
click at [426, 268] on span "Check-in at Port Douglas Marina & Board Vessel" at bounding box center [517, 271] width 200 height 6
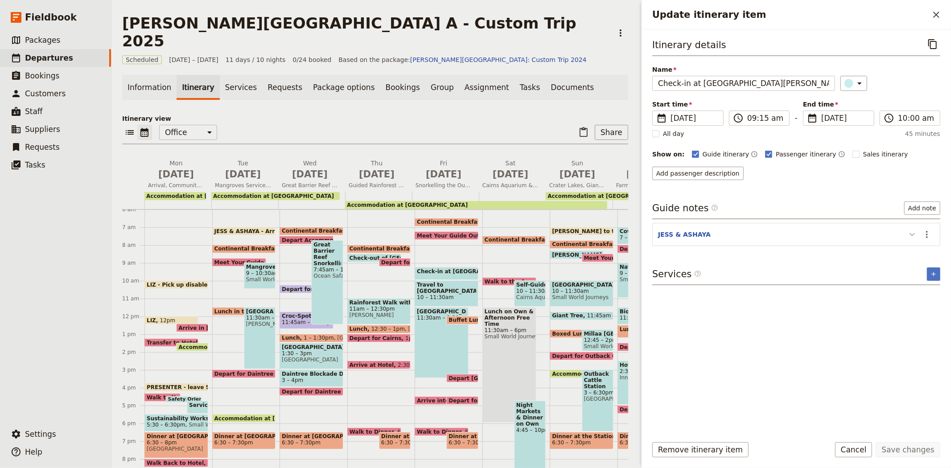
click at [907, 238] on icon "Update itinerary item" at bounding box center [912, 234] width 11 height 11
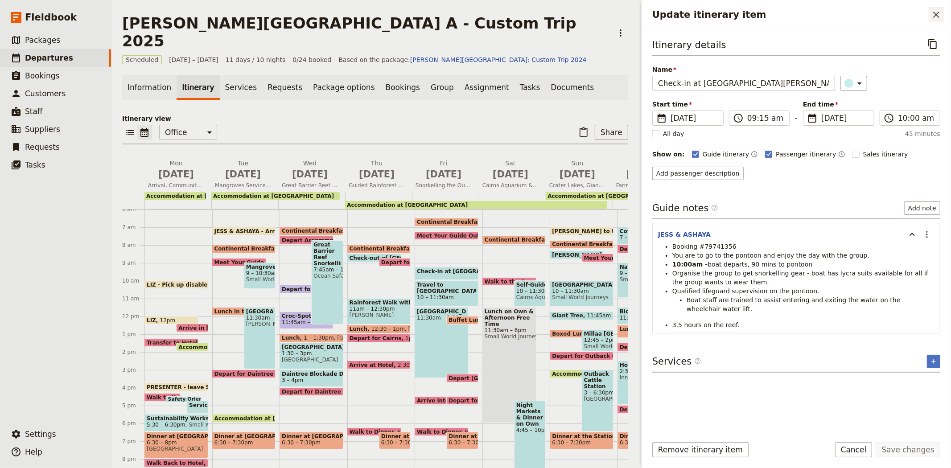
click at [936, 19] on icon "Close drawer" at bounding box center [936, 14] width 11 height 11
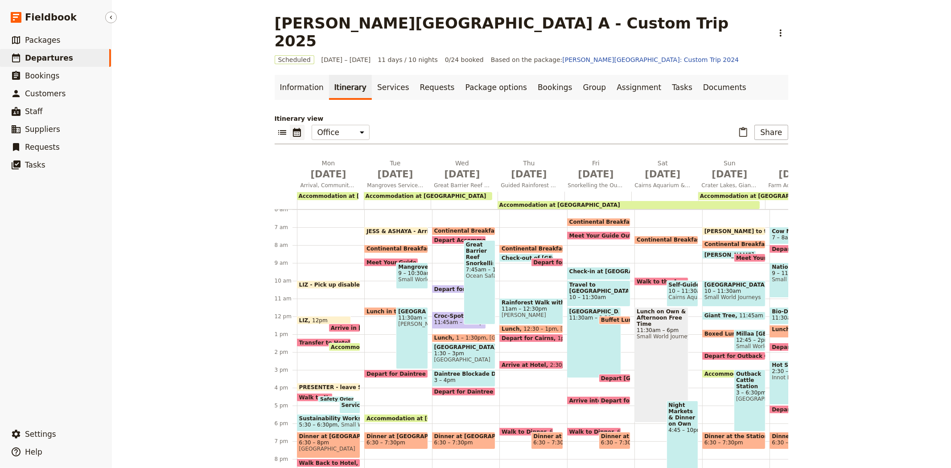
click at [58, 57] on span "Departures" at bounding box center [49, 57] width 48 height 9
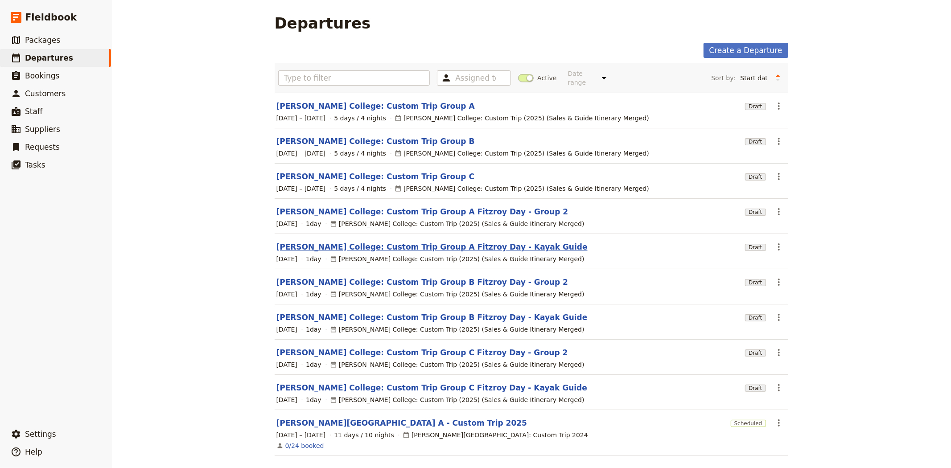
click at [388, 242] on link "Mueller College: Custom Trip Group A Fitzroy Day - Kayak Guide" at bounding box center [431, 247] width 311 height 11
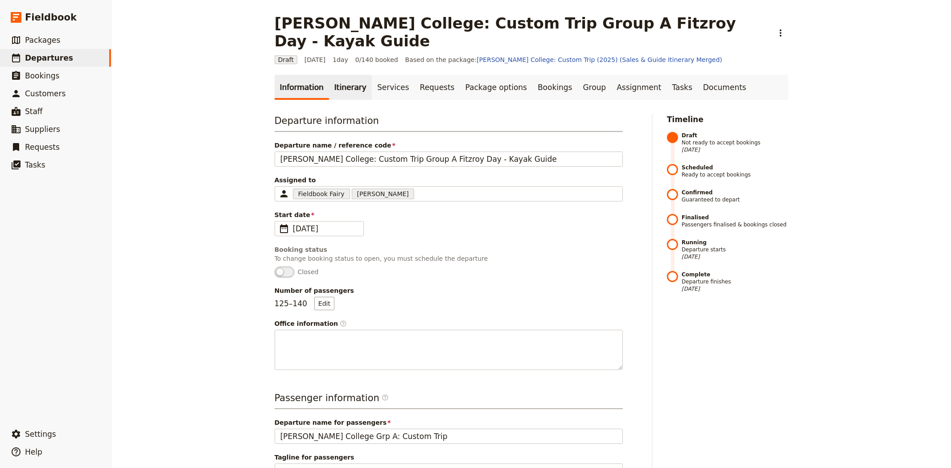
click at [348, 75] on link "Itinerary" at bounding box center [350, 87] width 43 height 25
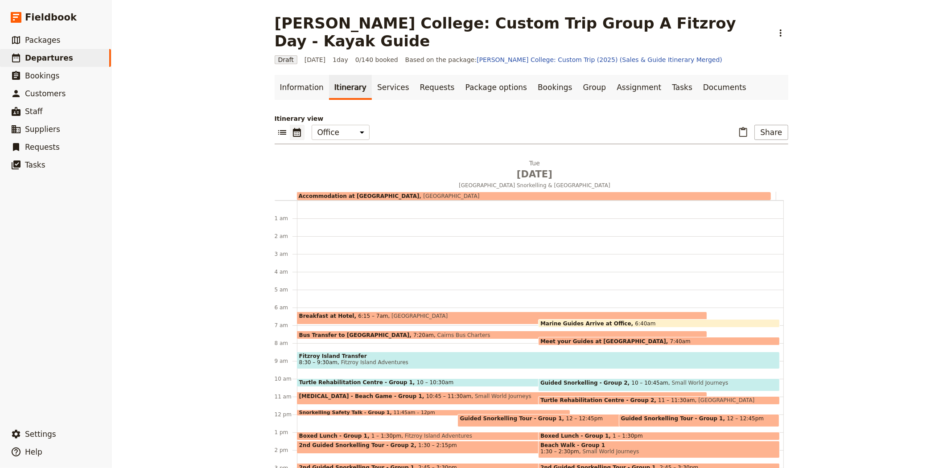
scroll to position [103, 0]
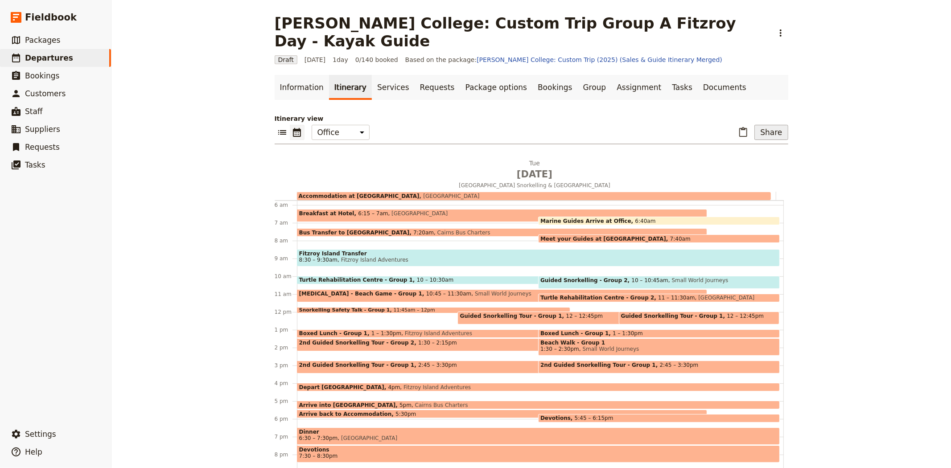
click at [763, 125] on button "Share" at bounding box center [770, 132] width 33 height 15
click at [739, 148] on span "Guide itinerary" at bounding box center [739, 146] width 47 height 9
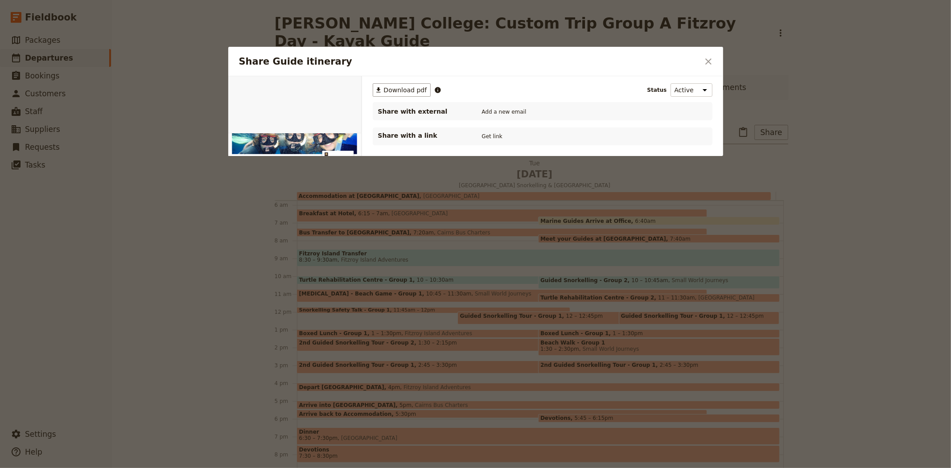
scroll to position [0, 0]
click at [397, 94] on span "Download pdf" at bounding box center [405, 90] width 43 height 9
click at [714, 61] on button "​" at bounding box center [708, 61] width 15 height 15
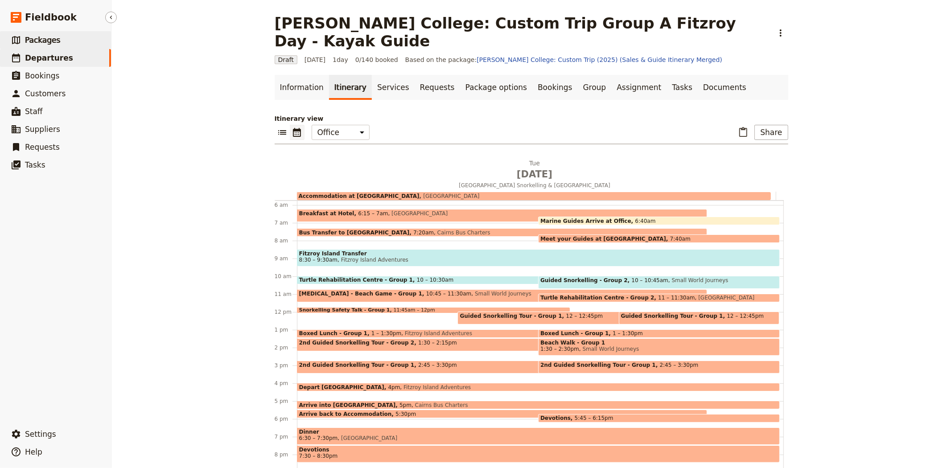
click at [62, 38] on link "​ Packages" at bounding box center [55, 40] width 111 height 18
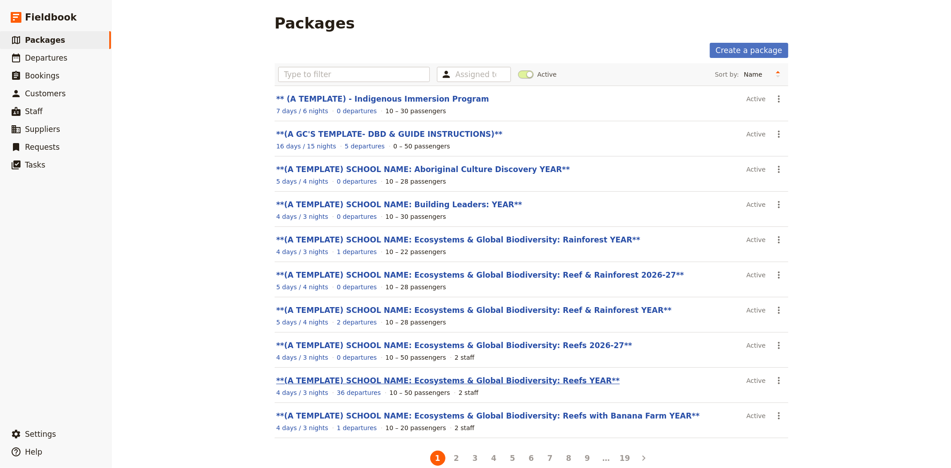
click at [499, 386] on header "**(A TEMPLATE) SCHOOL NAME: Ecosystems & Global Biodiversity: Reefs YEAR**" at bounding box center [509, 380] width 467 height 11
click at [498, 377] on link "**(A TEMPLATE) SCHOOL NAME: Ecosystems & Global Biodiversity: Reefs YEAR**" at bounding box center [448, 380] width 344 height 9
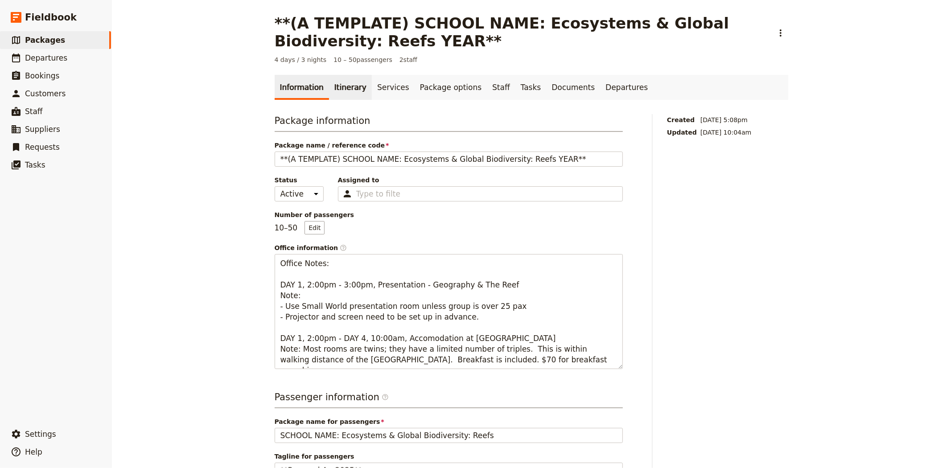
click at [330, 82] on link "Itinerary" at bounding box center [350, 87] width 43 height 25
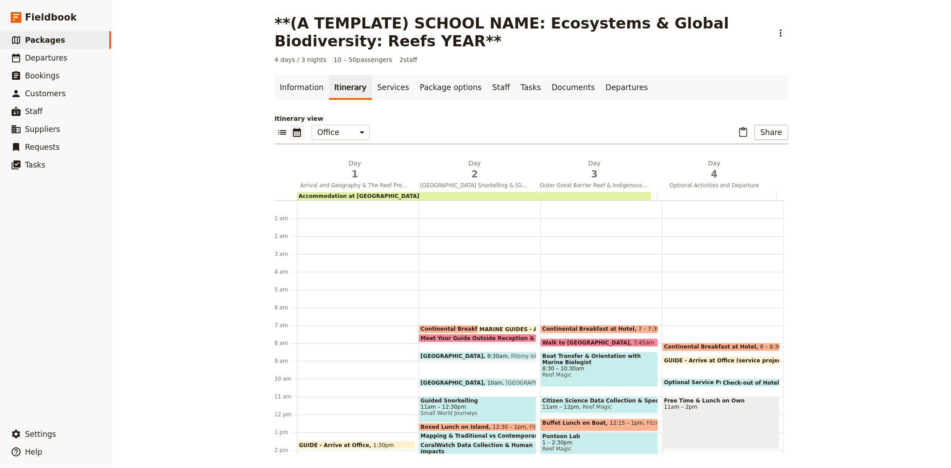
scroll to position [116, 0]
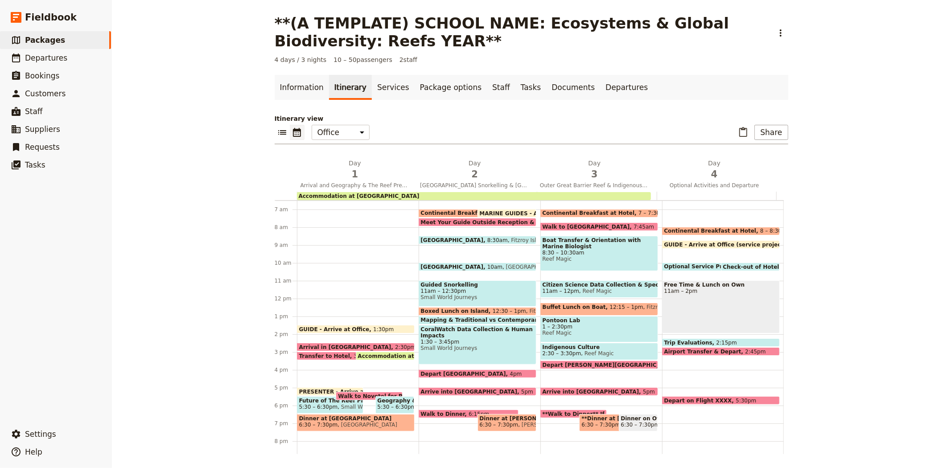
click at [434, 371] on span "Depart [GEOGRAPHIC_DATA]" at bounding box center [465, 374] width 89 height 6
select select "2"
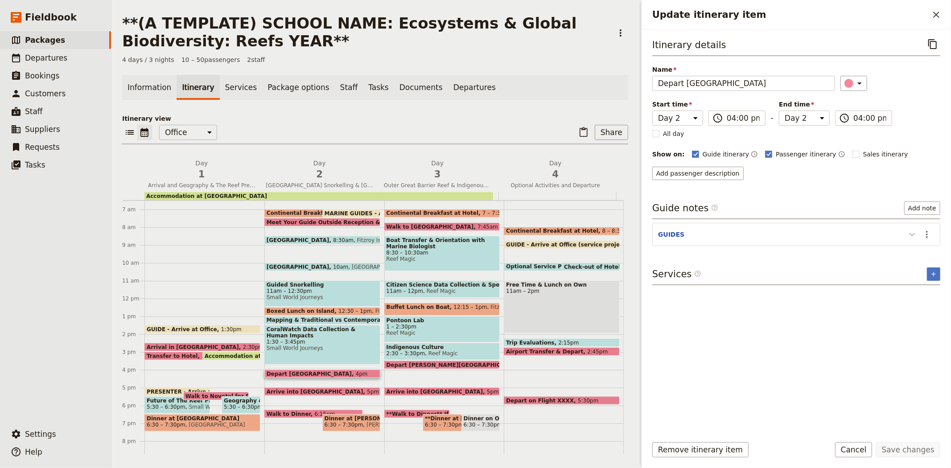
click at [908, 234] on icon "Update itinerary item" at bounding box center [912, 234] width 11 height 11
click at [931, 234] on icon "Actions" at bounding box center [926, 234] width 11 height 11
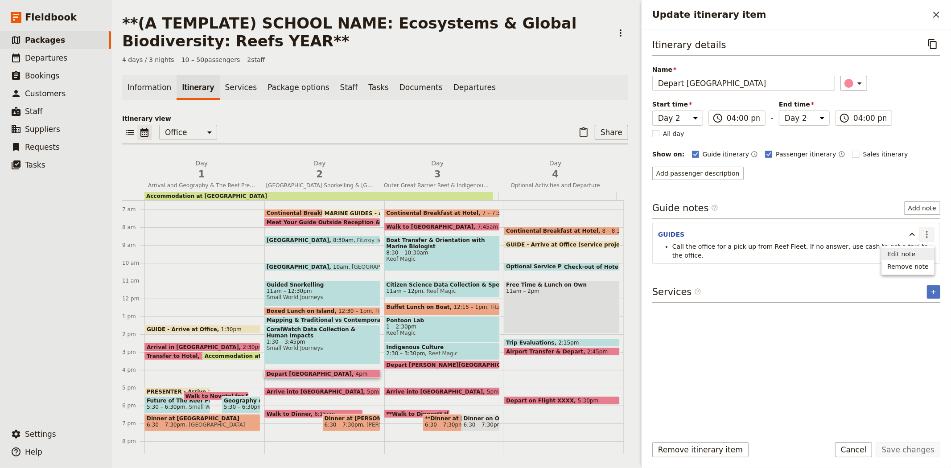
click at [925, 251] on span "Edit note" at bounding box center [907, 254] width 41 height 9
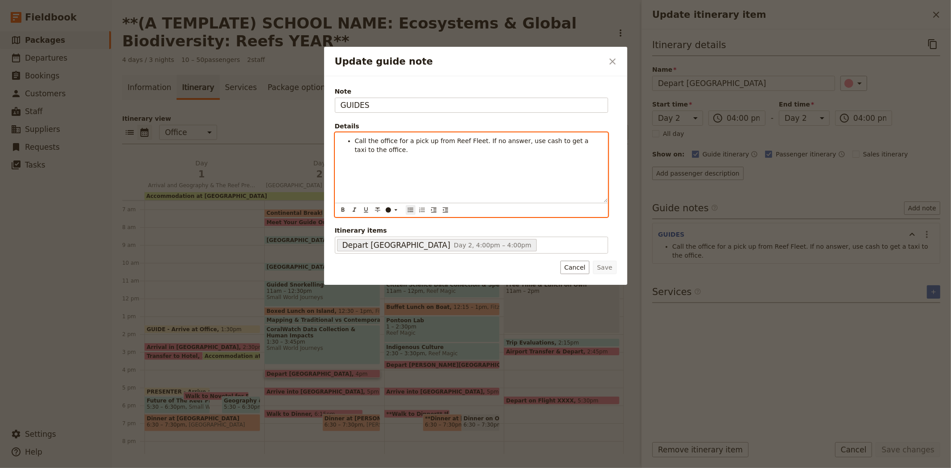
click at [418, 156] on div "Call the office for a pick up from Reef Fleet. If no answer, use cash to get a …" at bounding box center [471, 168] width 272 height 70
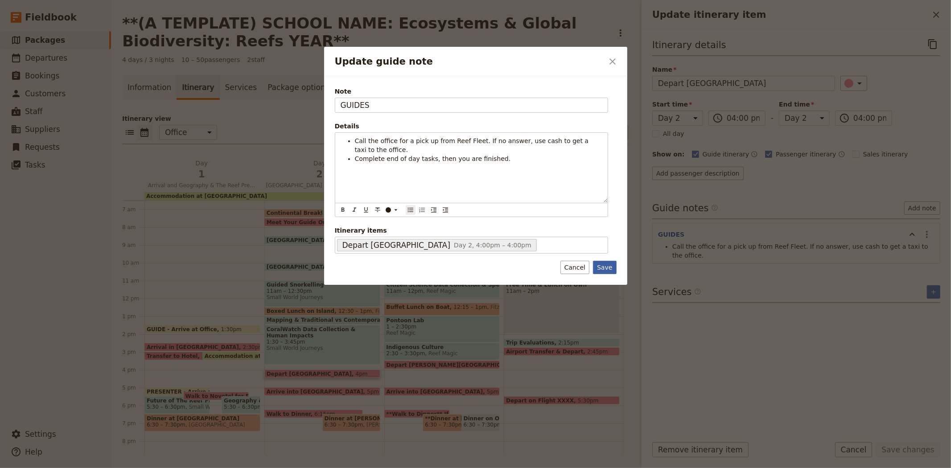
click at [600, 270] on button "Save" at bounding box center [604, 267] width 23 height 13
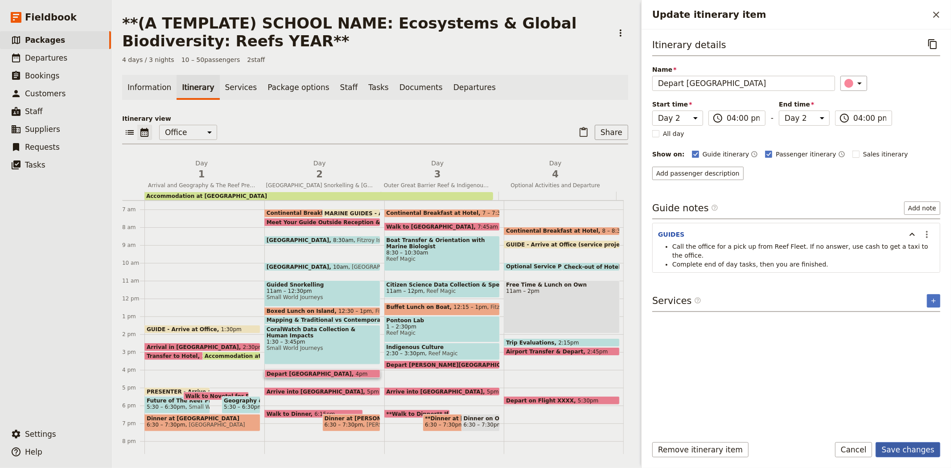
click at [912, 449] on button "Save changes" at bounding box center [908, 449] width 65 height 15
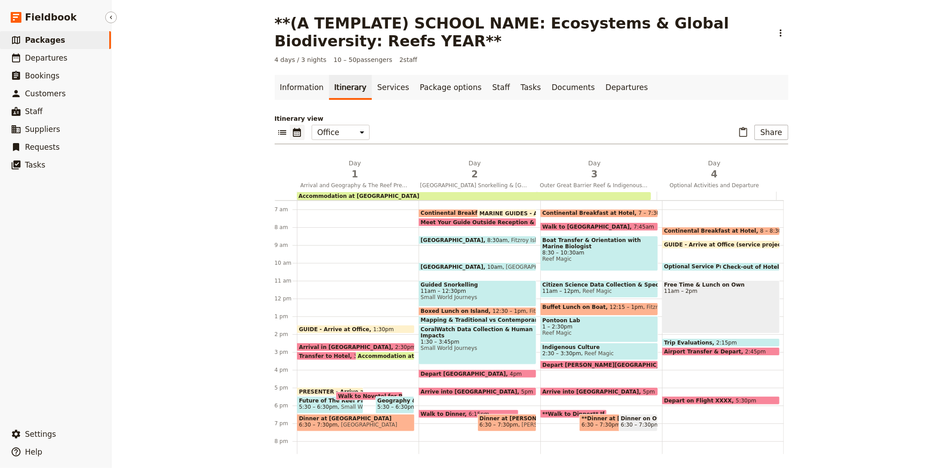
click at [43, 44] on span "Packages" at bounding box center [45, 40] width 40 height 9
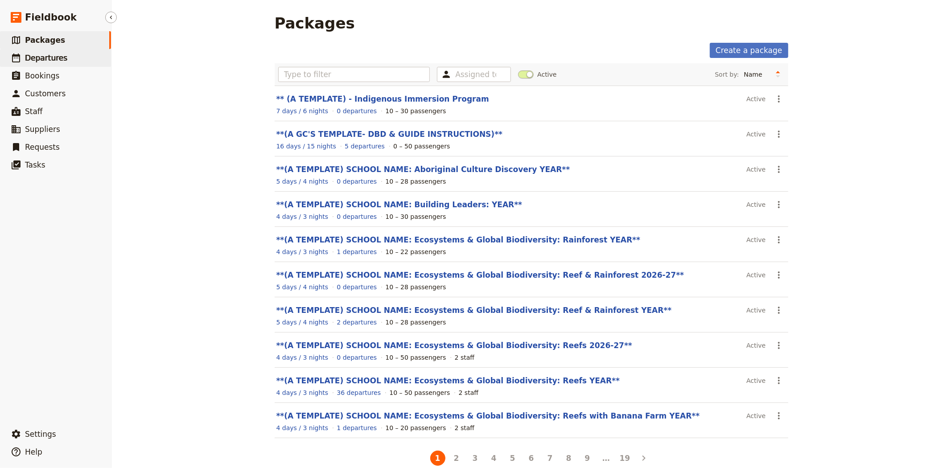
click at [45, 51] on link "​ Departures" at bounding box center [55, 58] width 111 height 18
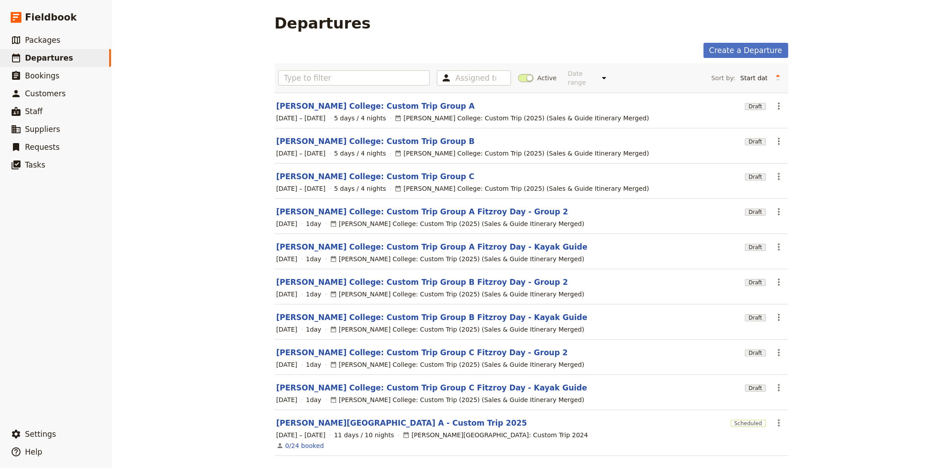
scroll to position [26, 0]
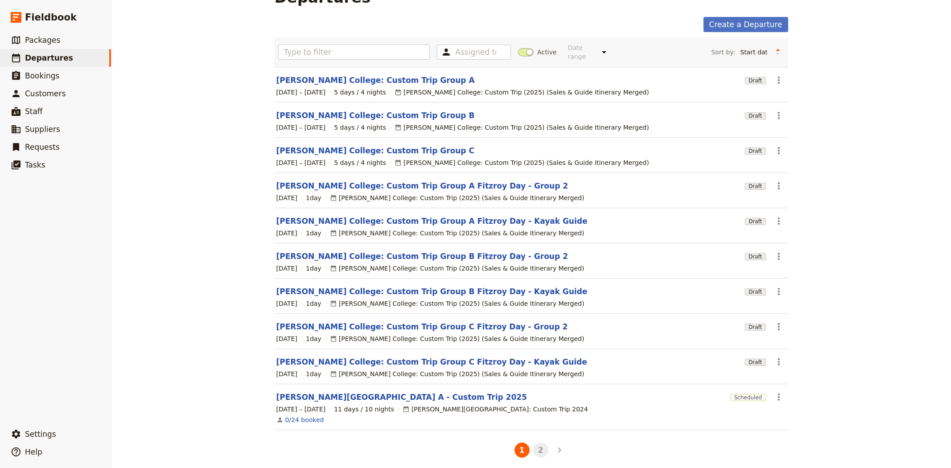
click at [536, 446] on button "2" at bounding box center [540, 450] width 15 height 15
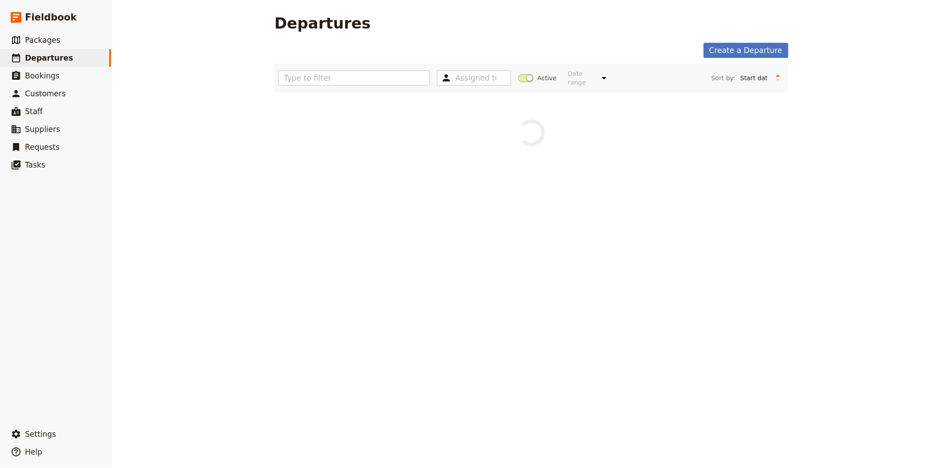
scroll to position [0, 0]
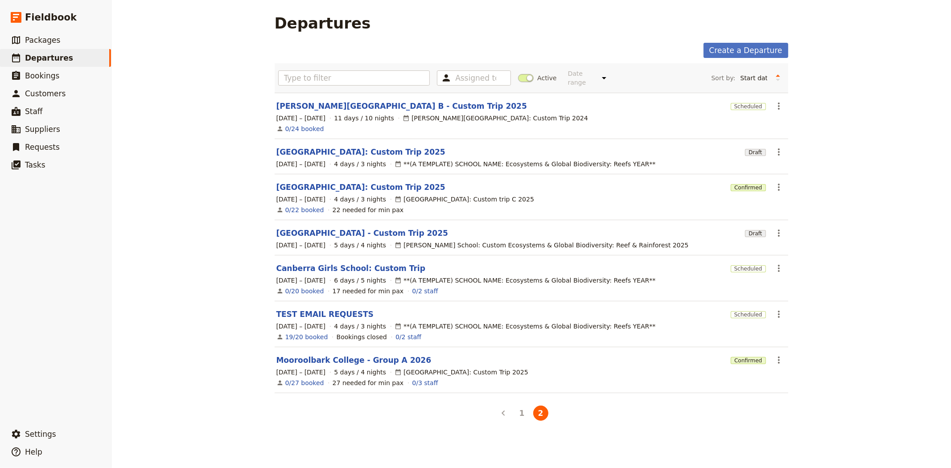
click at [523, 74] on span at bounding box center [526, 78] width 16 height 8
click at [518, 74] on input "Active" at bounding box center [518, 74] width 0 height 0
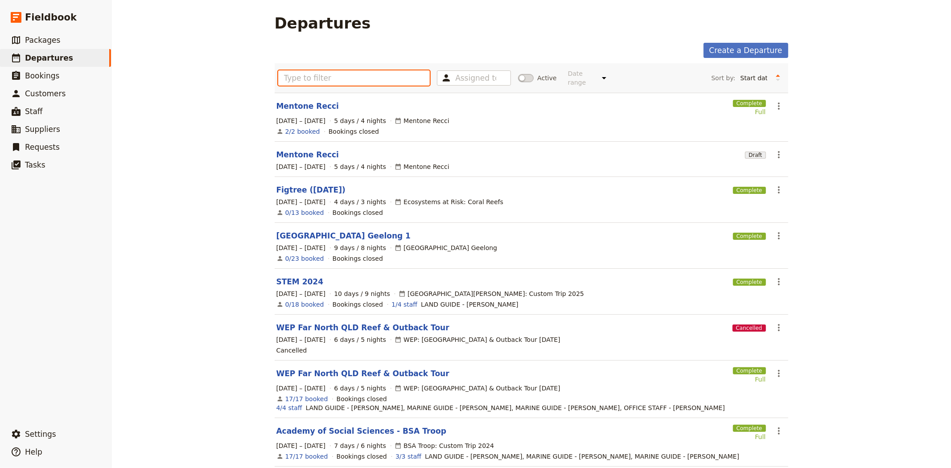
click at [319, 78] on input "text" at bounding box center [354, 77] width 152 height 15
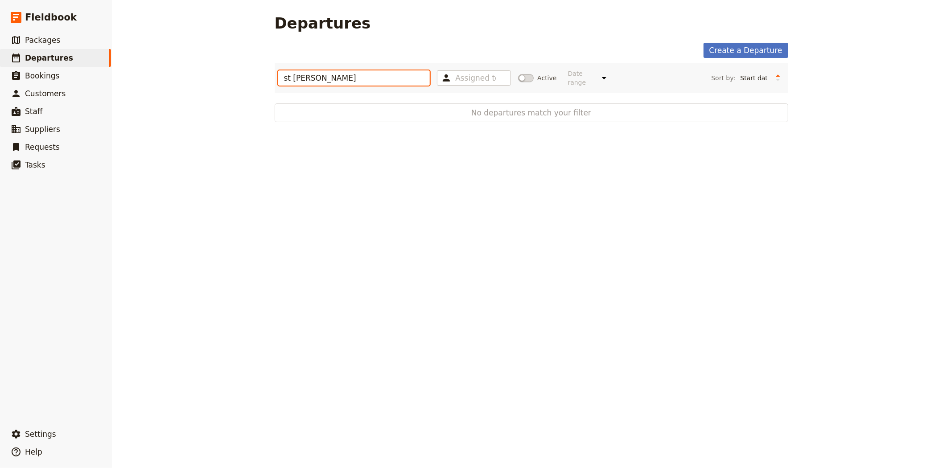
type input "st leos"
click at [525, 76] on span at bounding box center [526, 78] width 16 height 8
click at [518, 74] on input "Active" at bounding box center [518, 74] width 0 height 0
click at [34, 38] on span "Packages" at bounding box center [42, 40] width 35 height 9
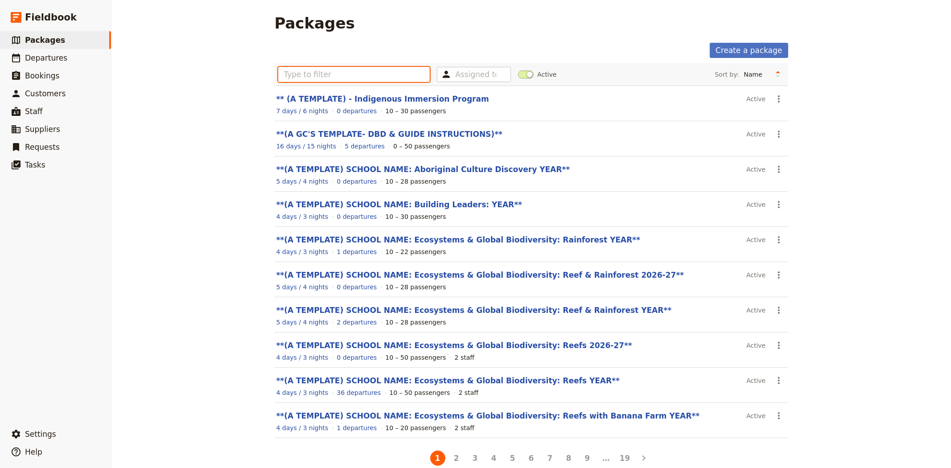
click at [380, 77] on input "text" at bounding box center [354, 74] width 152 height 15
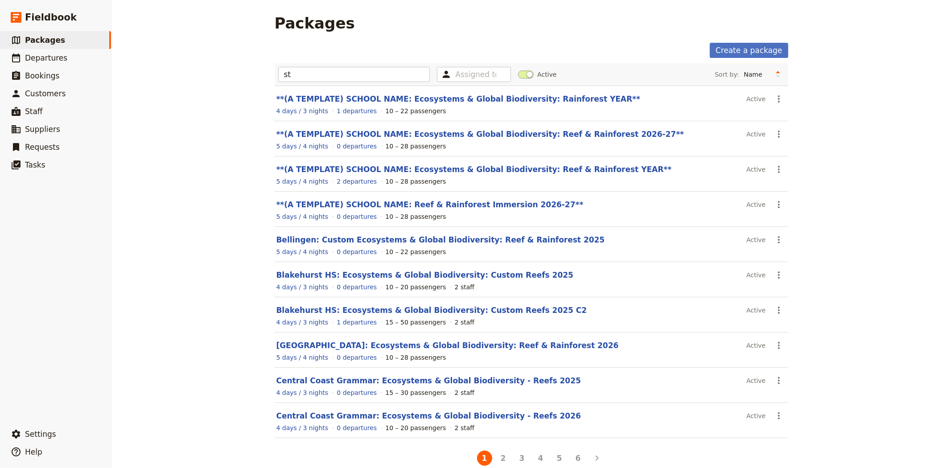
click at [520, 74] on span at bounding box center [526, 74] width 16 height 8
click at [518, 70] on input "Active" at bounding box center [518, 70] width 0 height 0
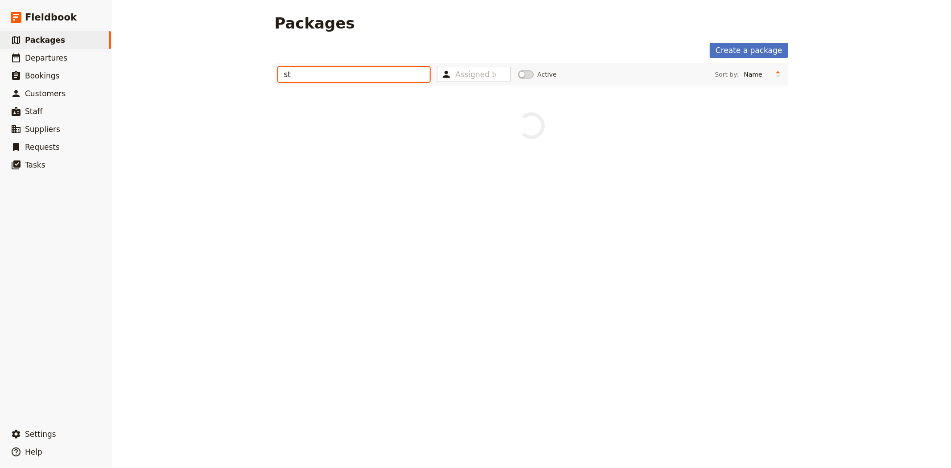
click at [382, 80] on input "st" at bounding box center [354, 74] width 152 height 15
type input "st leos"
click at [522, 76] on span at bounding box center [526, 74] width 16 height 8
click at [518, 70] on input "Active" at bounding box center [518, 70] width 0 height 0
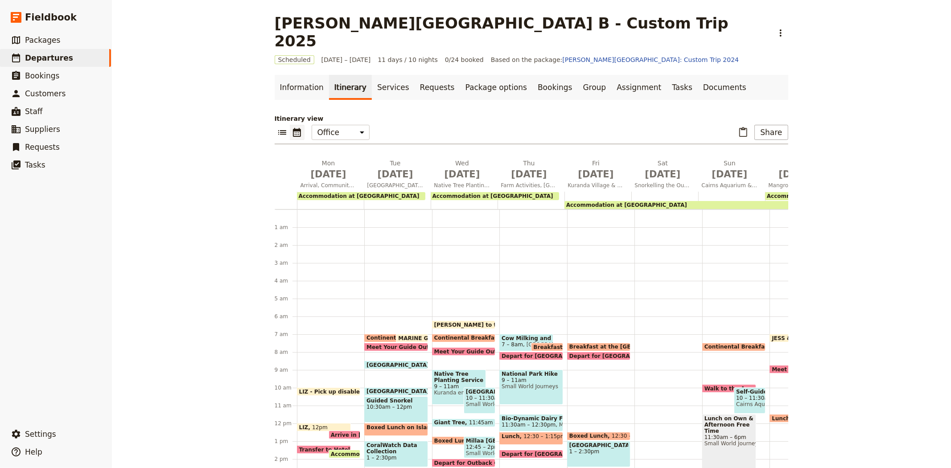
scroll to position [81, 0]
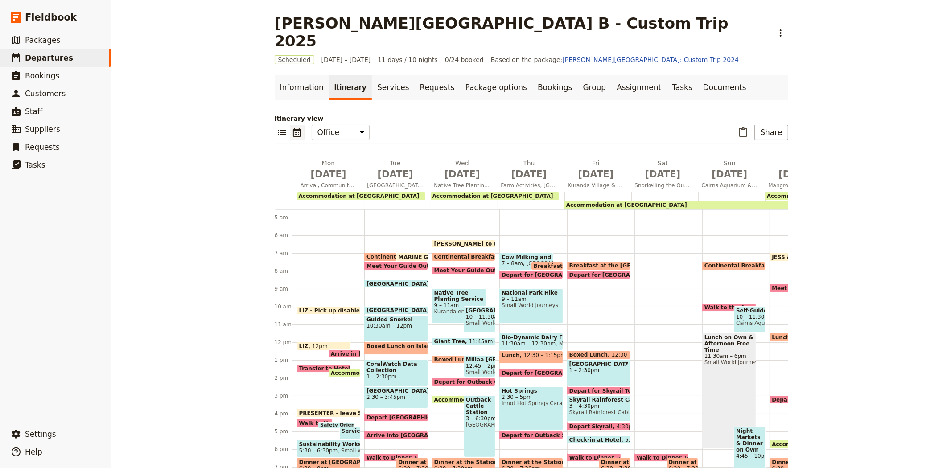
click at [247, 234] on div "[PERSON_NAME][GEOGRAPHIC_DATA] B - Custom Trip 2025 ​ Scheduled [DATE] – [DATE]…" at bounding box center [530, 234] width 839 height 468
click at [175, 279] on div "[PERSON_NAME][GEOGRAPHIC_DATA] B - Custom Trip 2025 ​ Scheduled [DATE] – [DATE]…" at bounding box center [530, 234] width 839 height 468
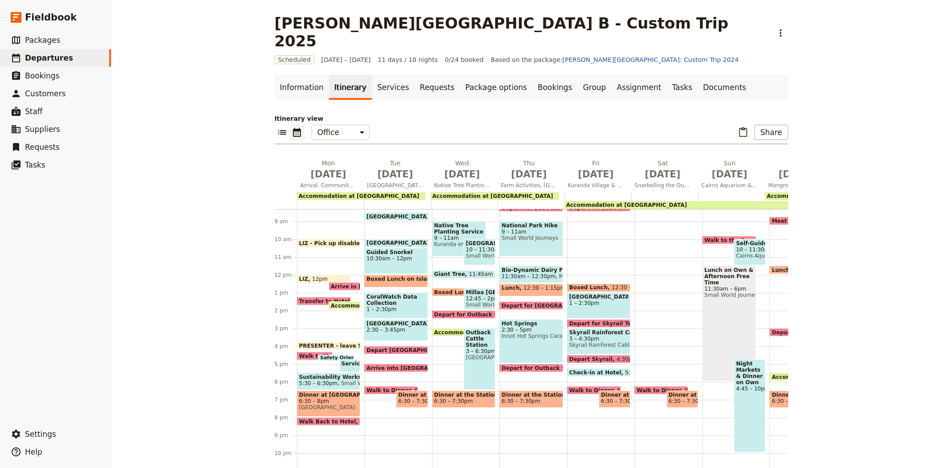
scroll to position [99, 0]
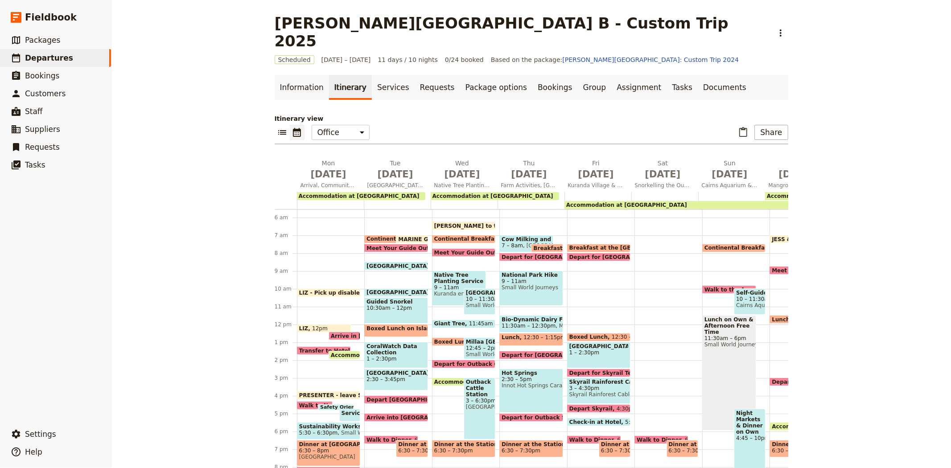
click at [445, 250] on span "Meet Your Guide Outside Reception & Depart" at bounding box center [504, 253] width 140 height 6
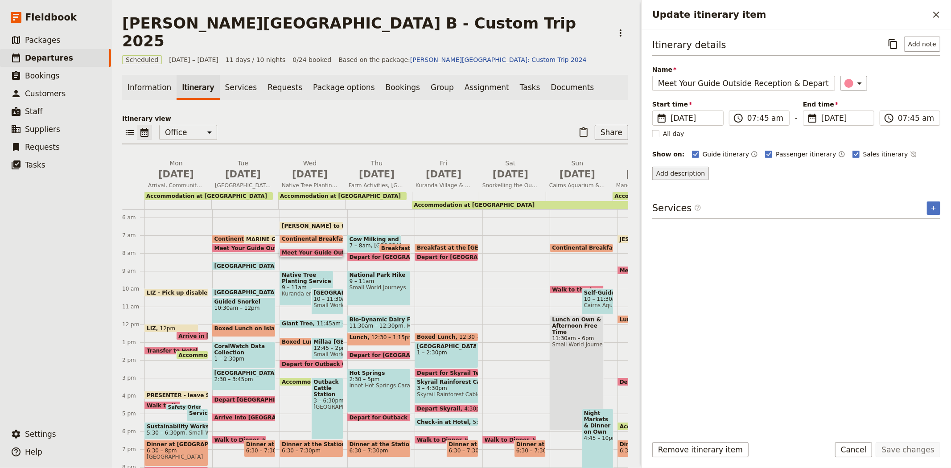
click at [687, 176] on button "Add description" at bounding box center [680, 173] width 57 height 13
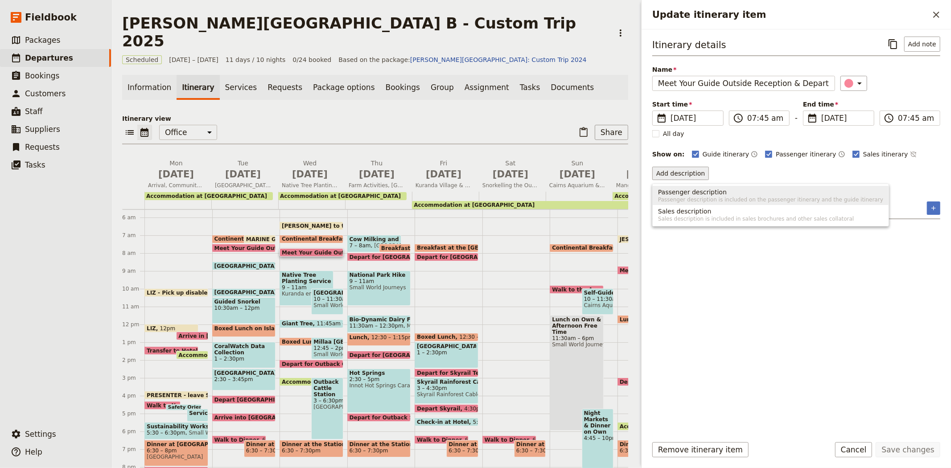
click at [693, 193] on span "Passenger description" at bounding box center [692, 192] width 69 height 9
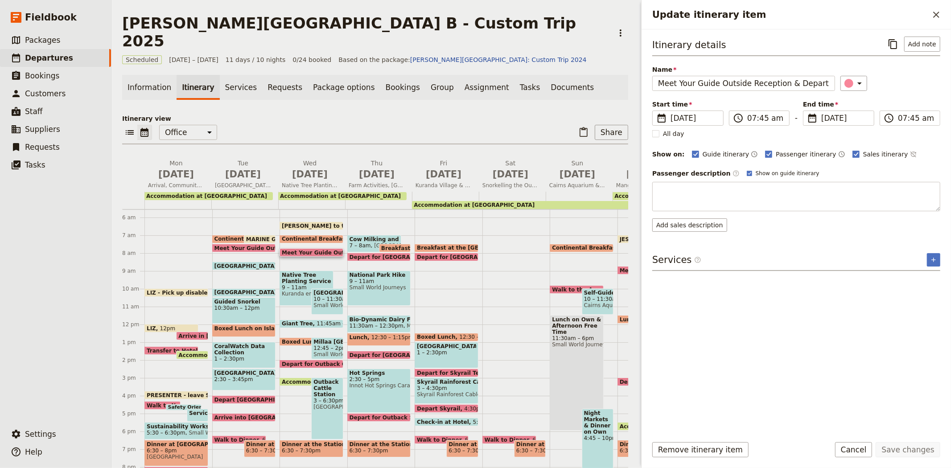
type textarea "There are no communal bathrooms at tree planting so kindly use the bathroom bef…"
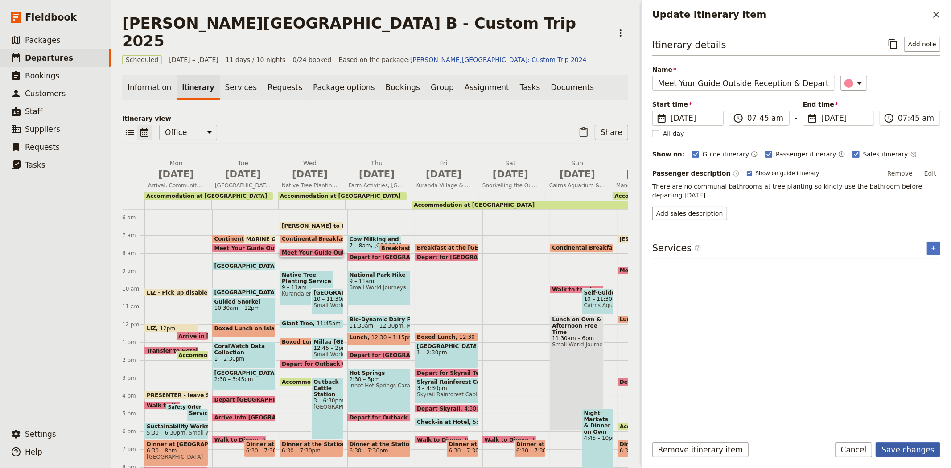
click at [906, 444] on button "Save changes" at bounding box center [908, 449] width 65 height 15
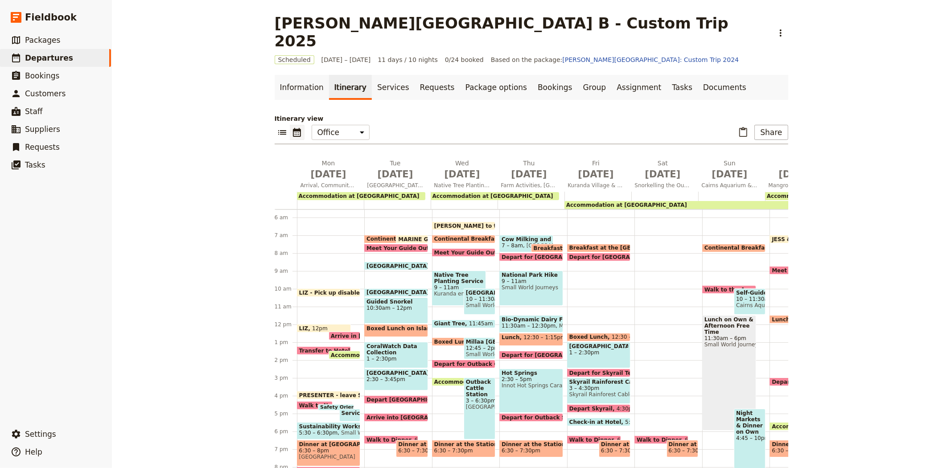
click at [456, 272] on span "Native Tree Planting Service Work" at bounding box center [458, 278] width 49 height 12
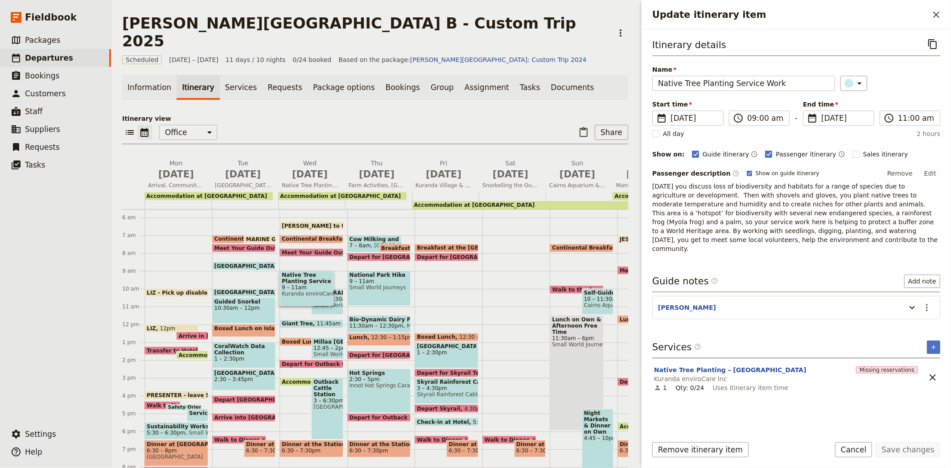
click at [308, 253] on span at bounding box center [311, 255] width 63 height 4
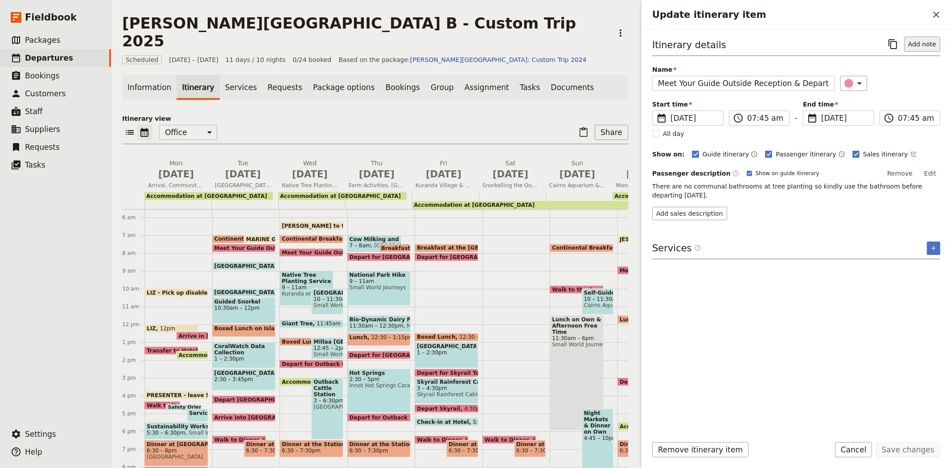
click at [932, 42] on button "Add note" at bounding box center [922, 44] width 36 height 15
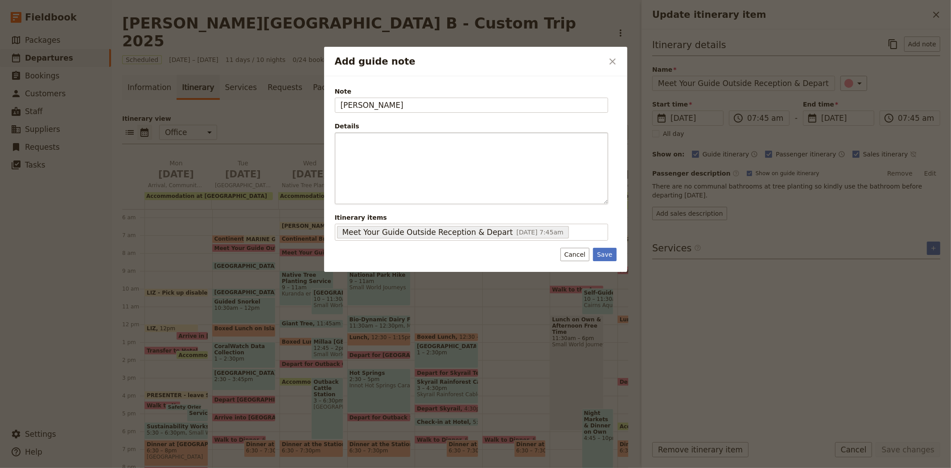
type input "[PERSON_NAME]"
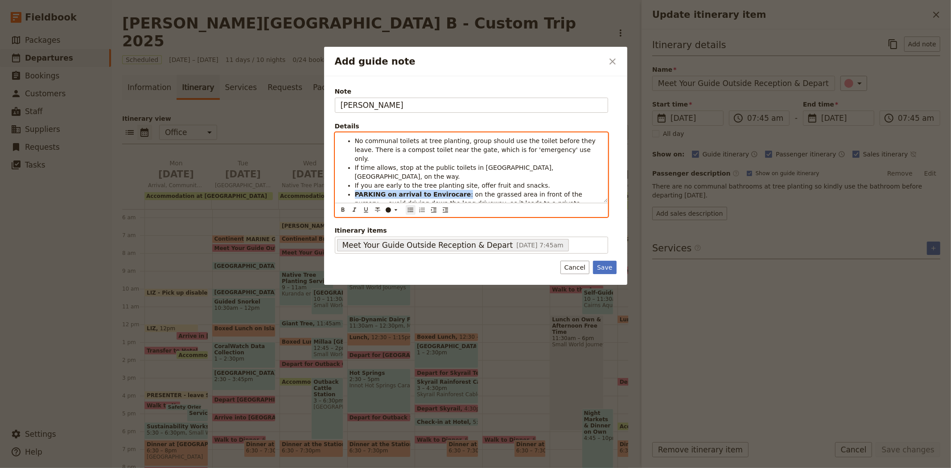
drag, startPoint x: 452, startPoint y: 178, endPoint x: 354, endPoint y: 176, distance: 99.0
click at [354, 176] on ul "No communal toilets at tree planting, group should use the toilet before they l…" at bounding box center [472, 176] width 262 height 80
click at [385, 213] on div "​" at bounding box center [394, 209] width 18 height 7
click at [386, 234] on div "button" at bounding box center [388, 231] width 5 height 5
click at [415, 191] on strong "PARKING on arrival to Envirocare" at bounding box center [413, 194] width 116 height 7
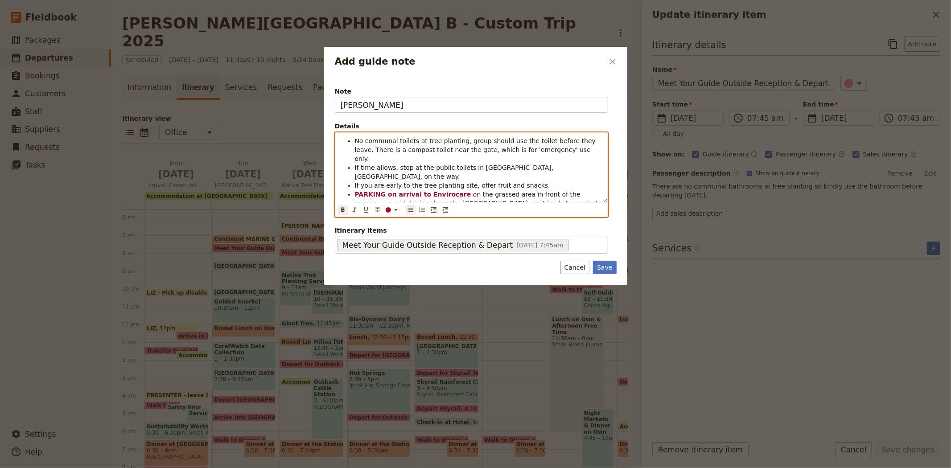
click at [415, 191] on strong "PARKING on arrival to Envirocare" at bounding box center [413, 194] width 116 height 7
click at [518, 191] on span "on the grassed area in front of the nursery — avoid driving down the [GEOGRAPHI…" at bounding box center [479, 203] width 249 height 25
drag, startPoint x: 533, startPoint y: 168, endPoint x: 352, endPoint y: 172, distance: 181.0
click at [352, 172] on ul "No communal toilets at tree planting, group should use the toilet before they l…" at bounding box center [472, 176] width 262 height 80
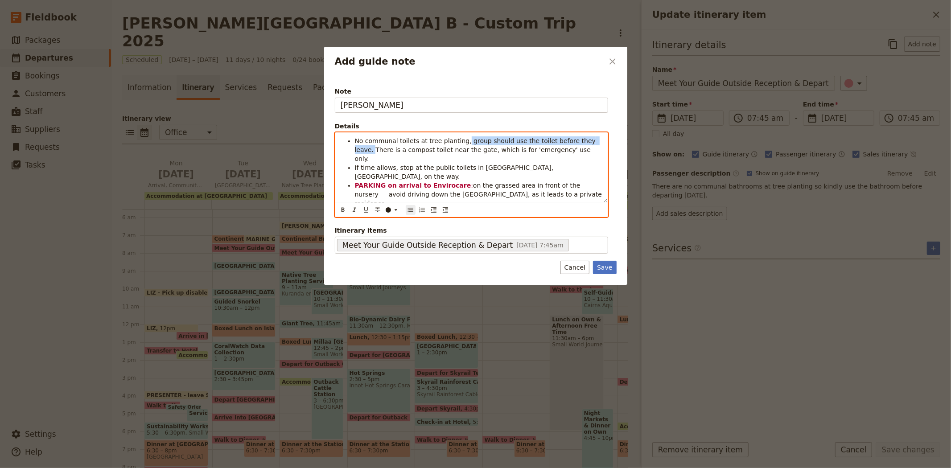
drag, startPoint x: 586, startPoint y: 141, endPoint x: 457, endPoint y: 144, distance: 128.9
click at [457, 144] on span "No communal toilets at tree planting, group should use the toilet before they l…" at bounding box center [476, 149] width 243 height 25
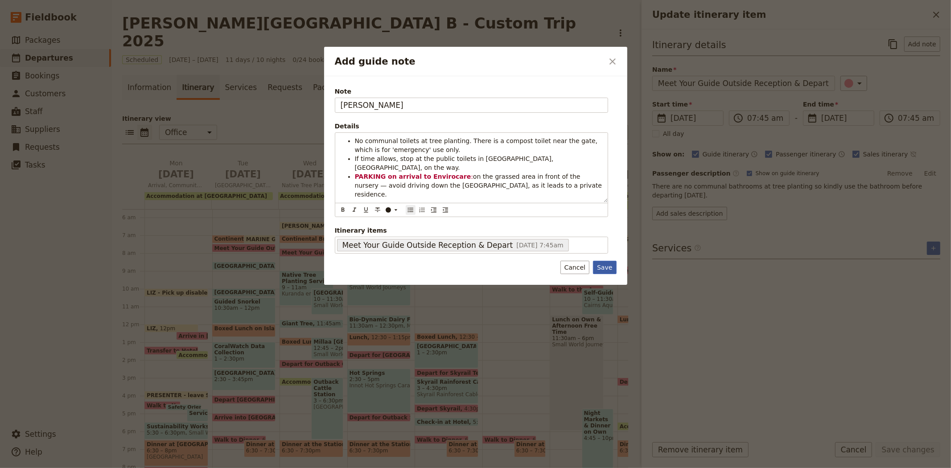
click at [608, 271] on button "Save" at bounding box center [604, 267] width 23 height 13
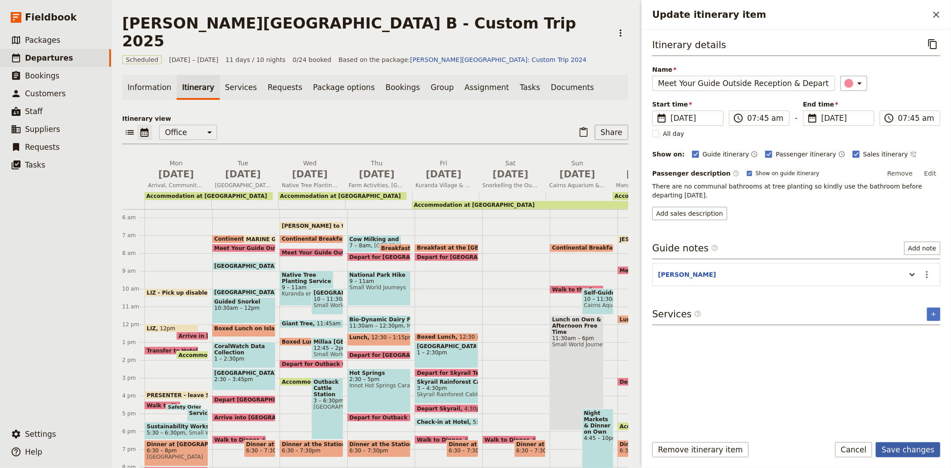
click at [916, 453] on button "Save changes" at bounding box center [908, 449] width 65 height 15
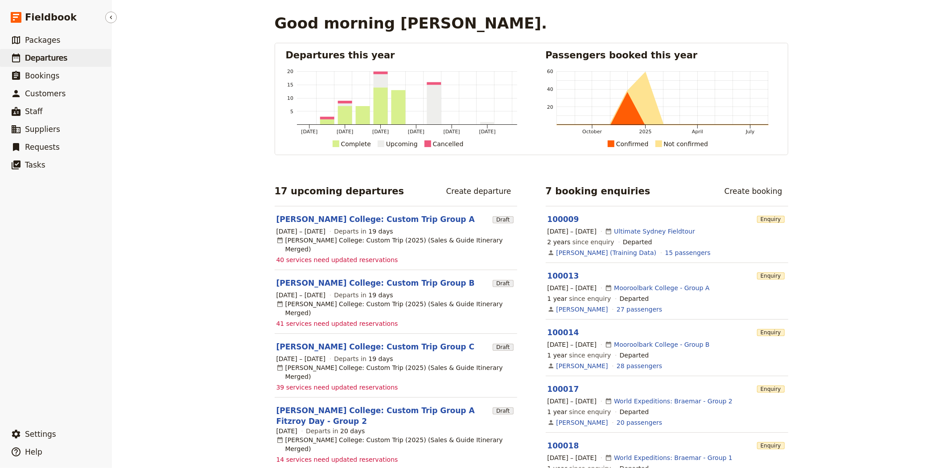
click at [34, 51] on link "​ Departures" at bounding box center [55, 58] width 111 height 18
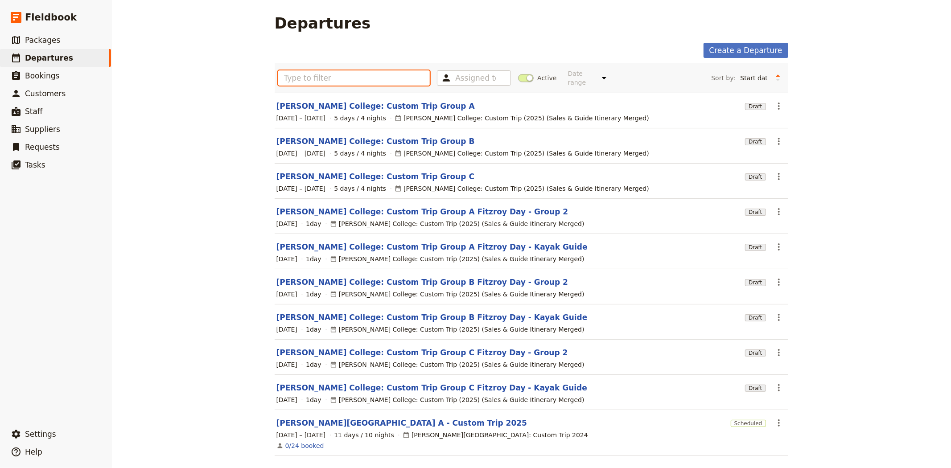
click at [325, 71] on input "text" at bounding box center [354, 77] width 152 height 15
click at [518, 74] on span at bounding box center [526, 78] width 16 height 8
click at [518, 74] on input "Active" at bounding box center [518, 74] width 0 height 0
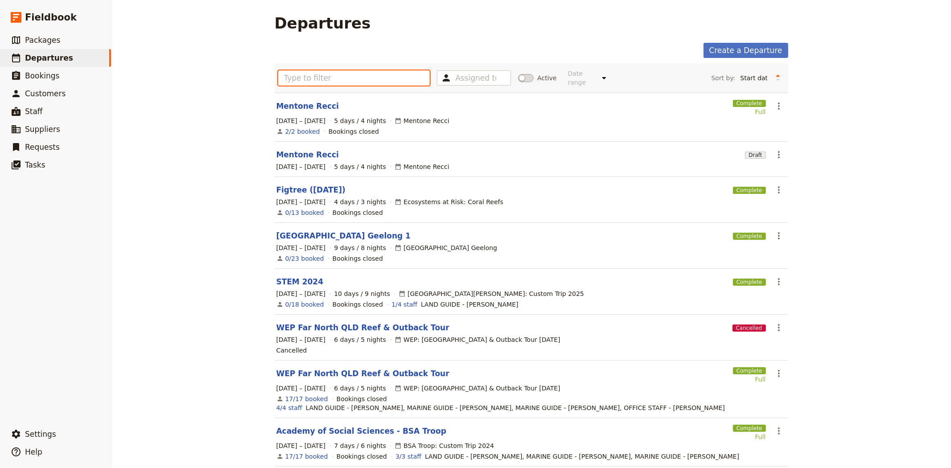
click at [331, 75] on input "text" at bounding box center [354, 77] width 152 height 15
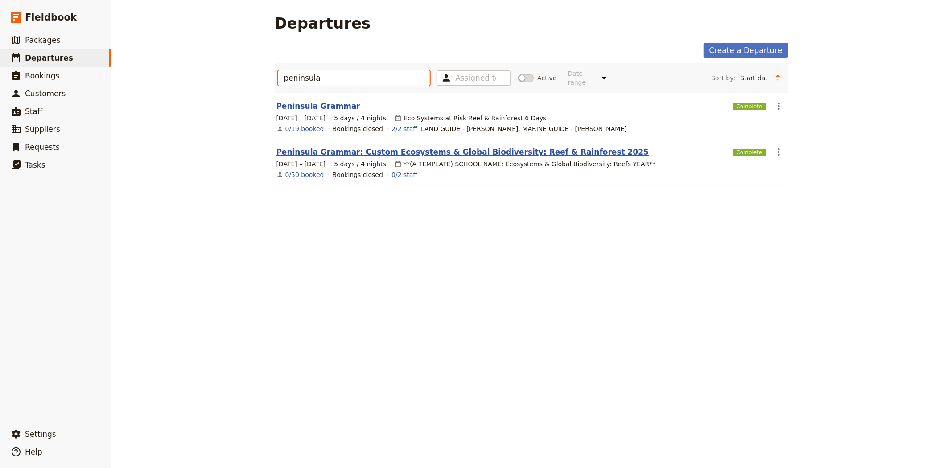
type input "peninsula"
click at [335, 147] on link "Peninsula Grammar: Custom Ecosystems & Global Biodiversity: Reef & Rainforest 2…" at bounding box center [462, 152] width 373 height 11
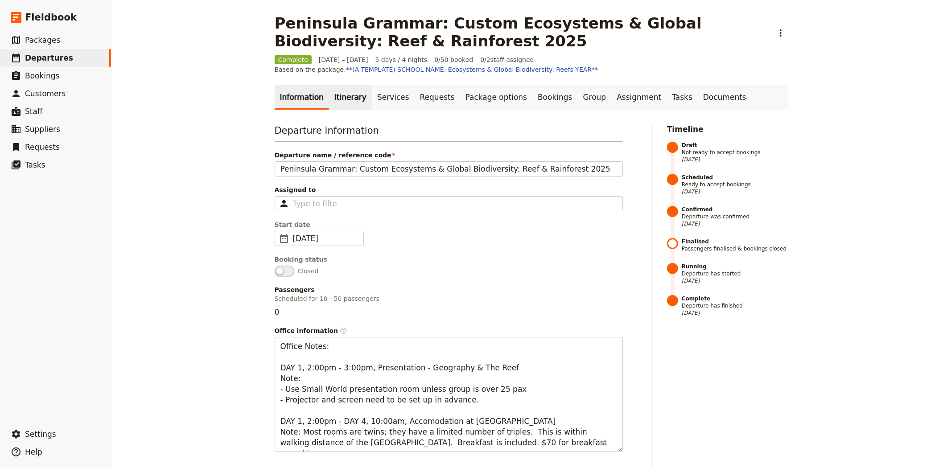
click at [347, 106] on link "Itinerary" at bounding box center [350, 97] width 43 height 25
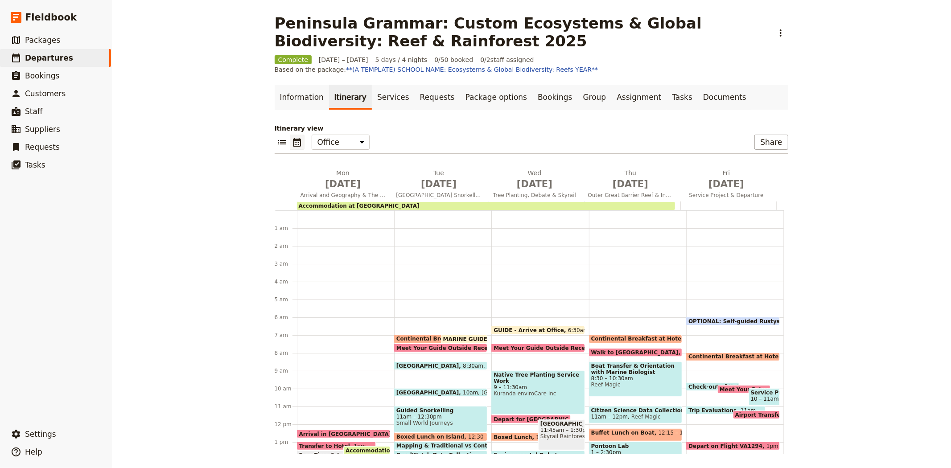
scroll to position [98, 0]
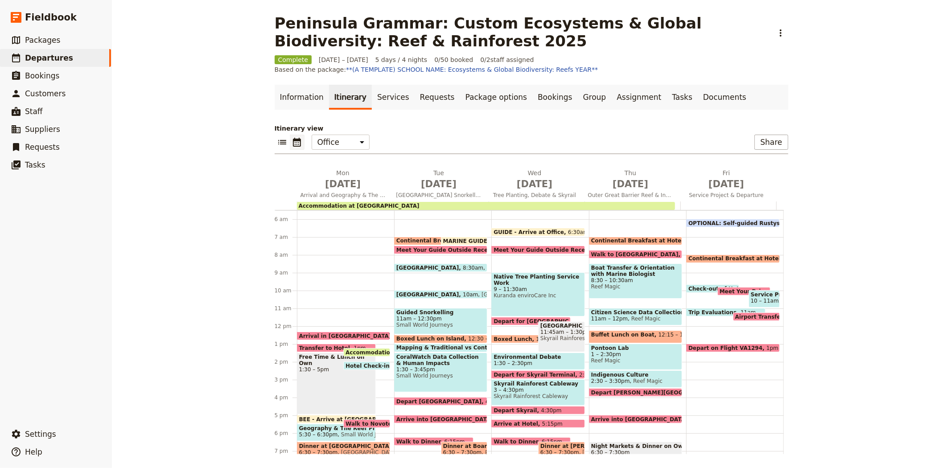
click at [509, 248] on span "Meet Your Guide Outside Reception & Depart" at bounding box center [563, 250] width 140 height 6
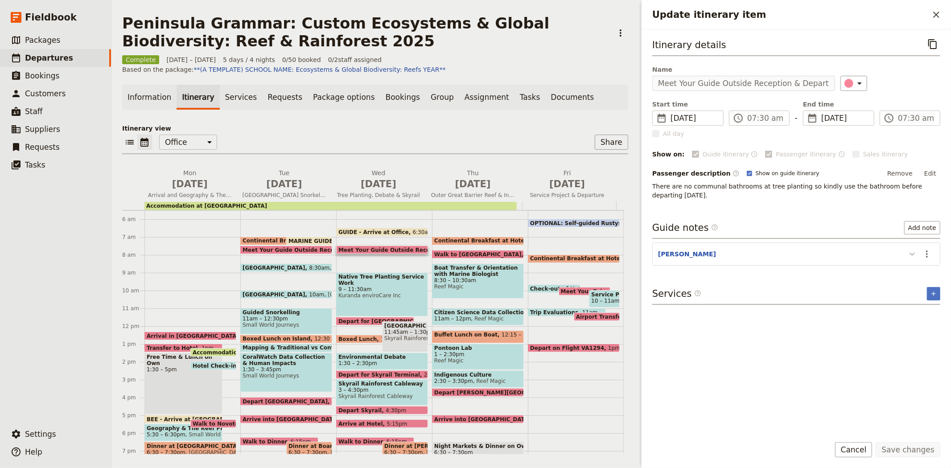
click at [908, 249] on icon "Update itinerary item" at bounding box center [912, 254] width 11 height 11
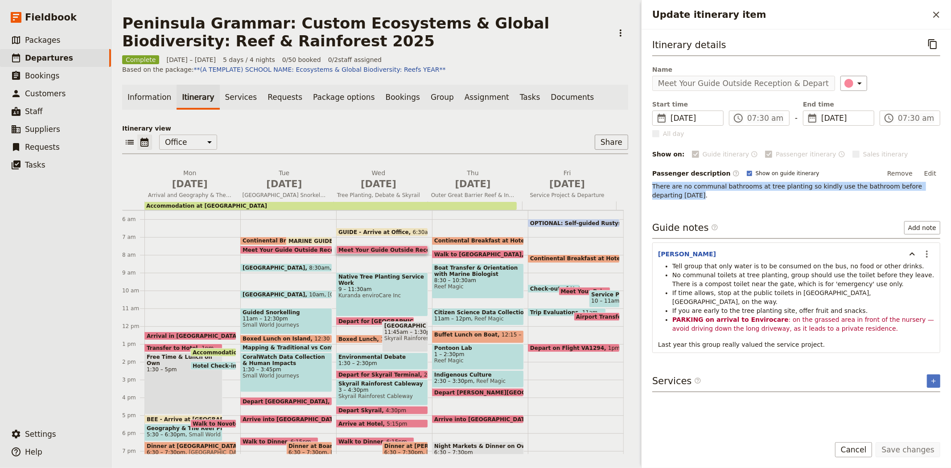
drag, startPoint x: 938, startPoint y: 188, endPoint x: 648, endPoint y: 188, distance: 290.6
click at [648, 188] on div "Itinerary details ​ Name Meet Your Guide Outside Reception & Depart ​ Start tim…" at bounding box center [795, 228] width 309 height 399
copy p "There are no communal bathrooms at tree planting so kindly use the bathroom bef…"
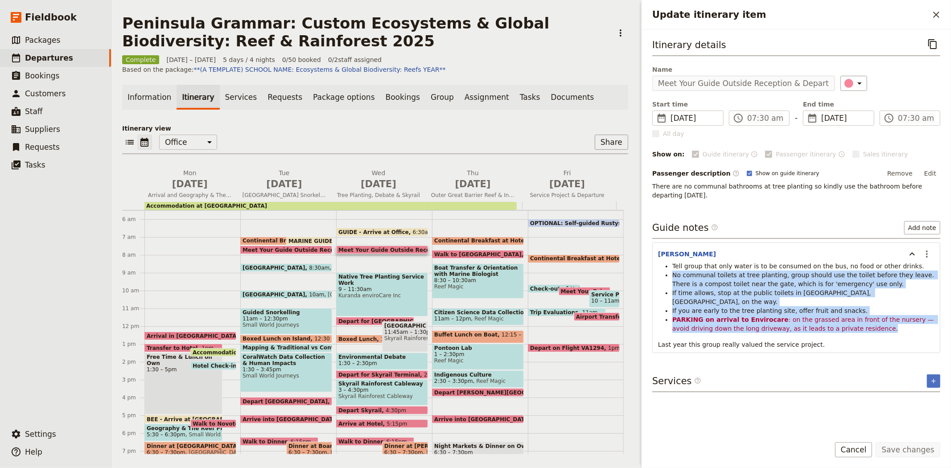
drag, startPoint x: 671, startPoint y: 264, endPoint x: 888, endPoint y: 310, distance: 222.3
click at [888, 310] on ul "Tell group that only water is to be consumed on the bus, no food or other drink…" at bounding box center [796, 297] width 276 height 71
copy ul "No communal toilets at tree planting, group should use the toilet before they l…"
click at [391, 292] on span "Kuranda enviroCare Inc" at bounding box center [381, 295] width 87 height 6
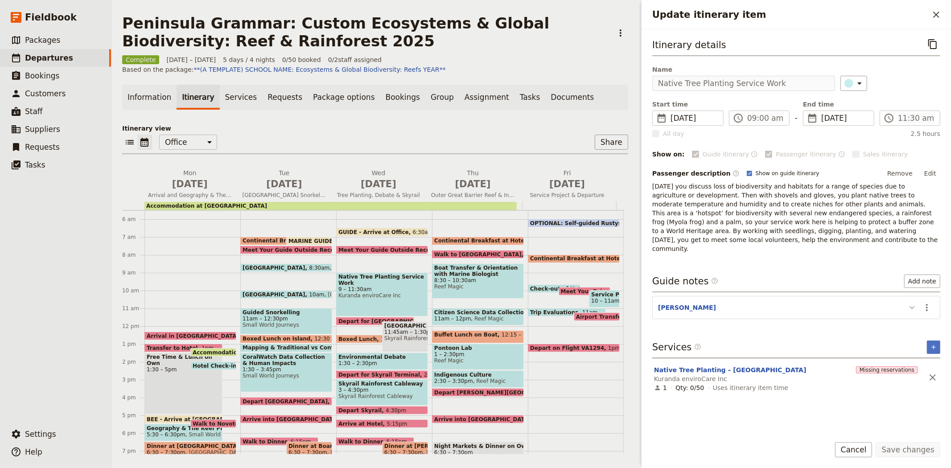
click at [914, 302] on icon "Update itinerary item" at bounding box center [912, 307] width 11 height 11
